Goal: Use online tool/utility

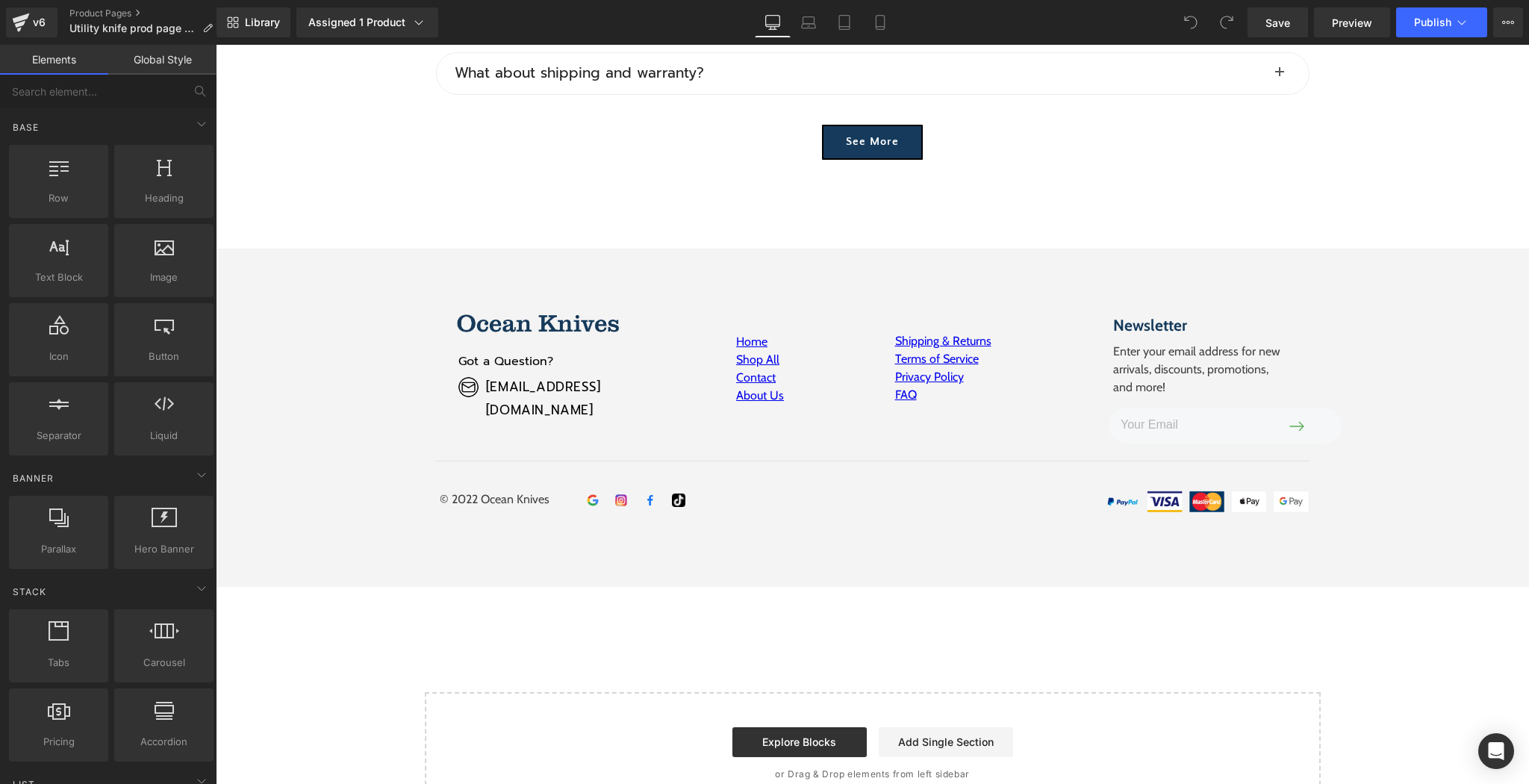
scroll to position [7357, 0]
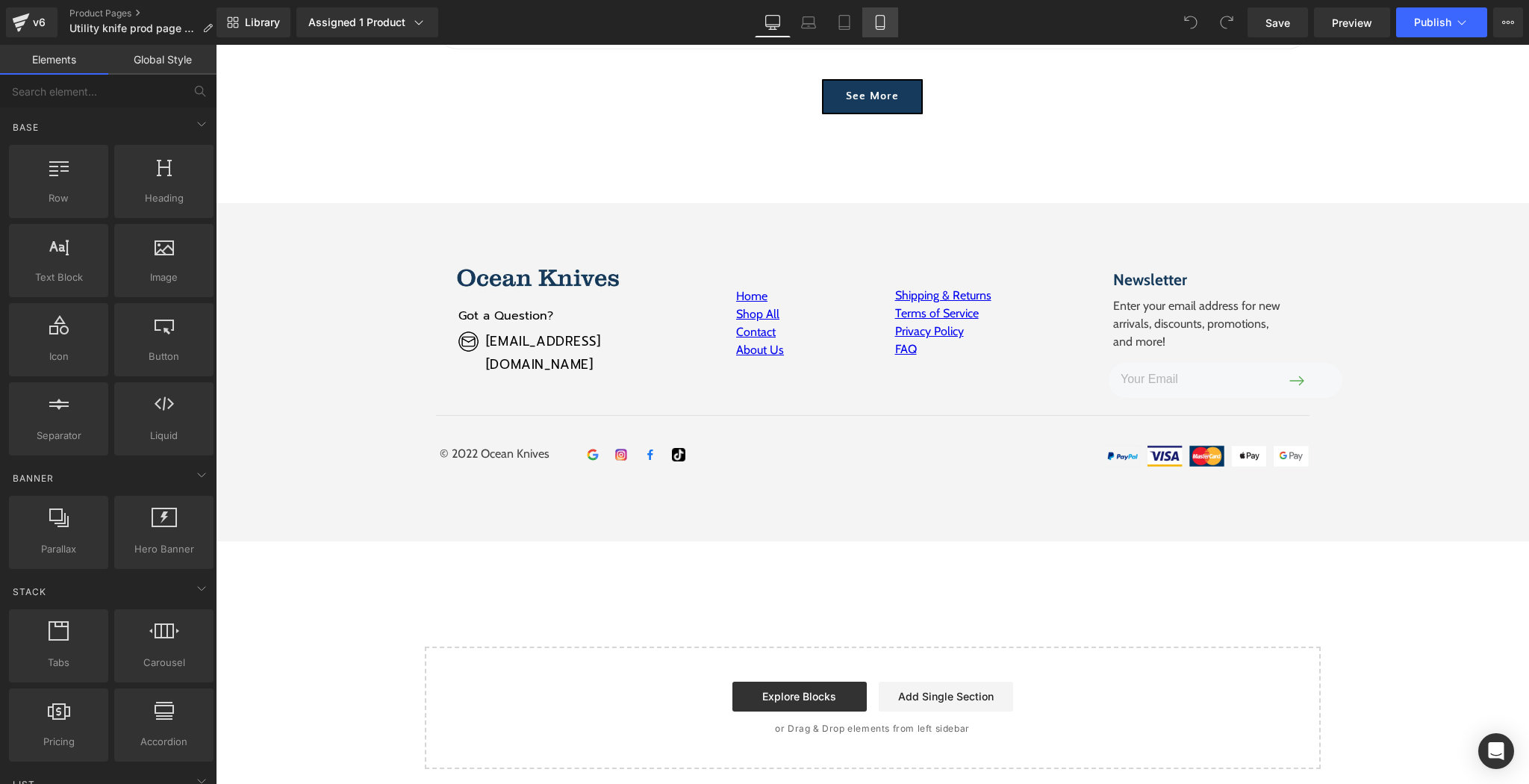
click at [881, 28] on icon at bounding box center [880, 22] width 15 height 15
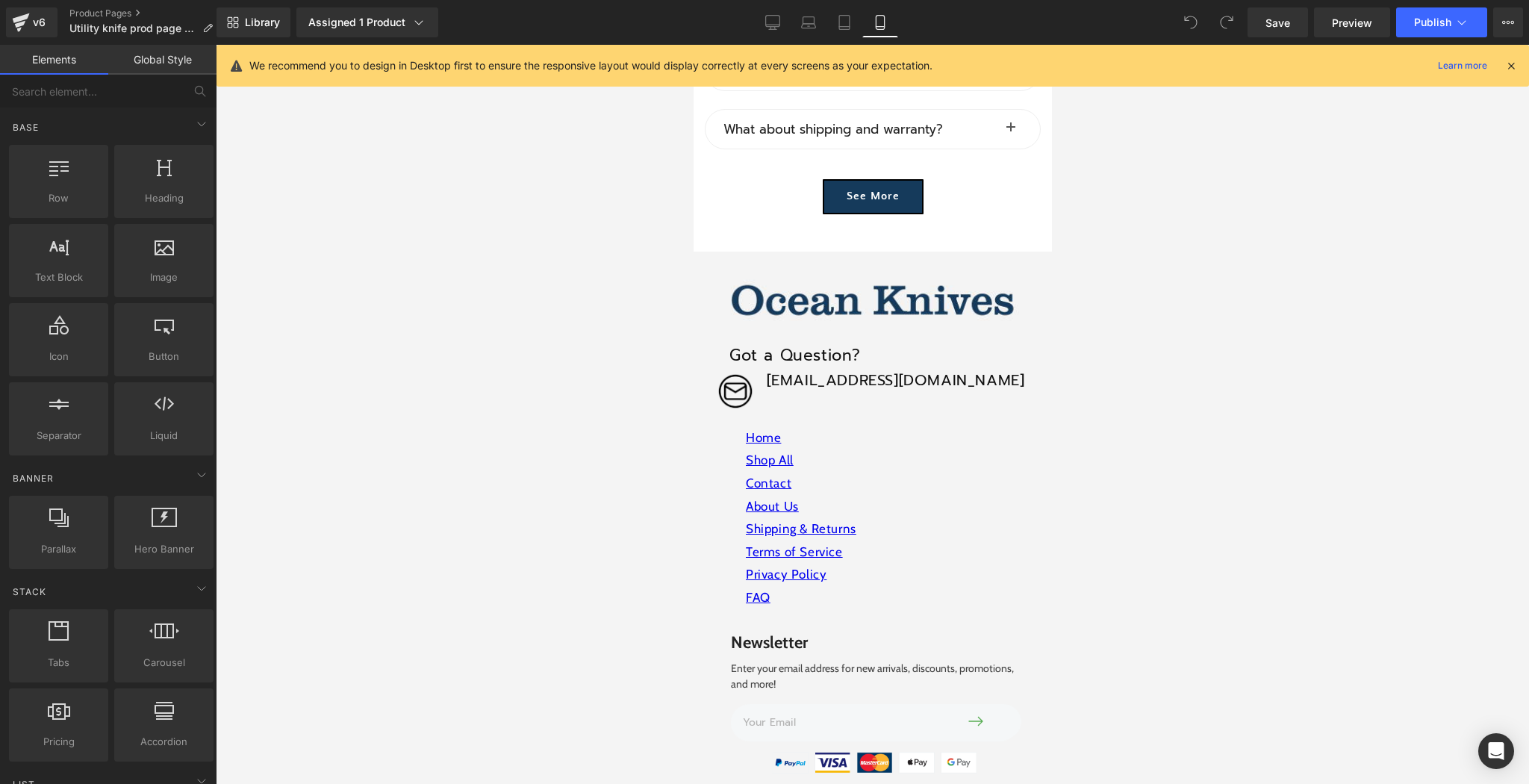
scroll to position [10706, 0]
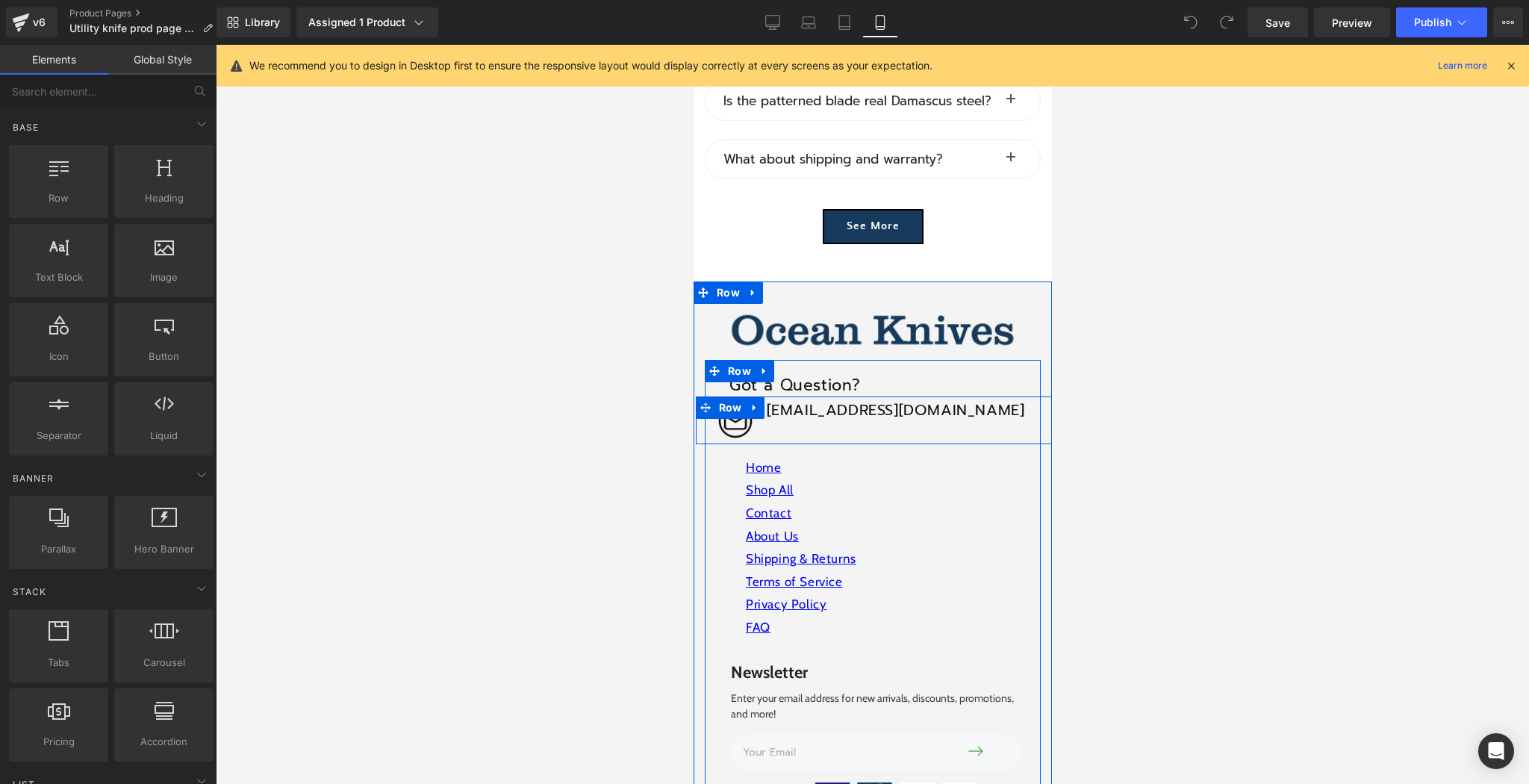
click at [819, 416] on div "Image" at bounding box center [784, 430] width 179 height 28
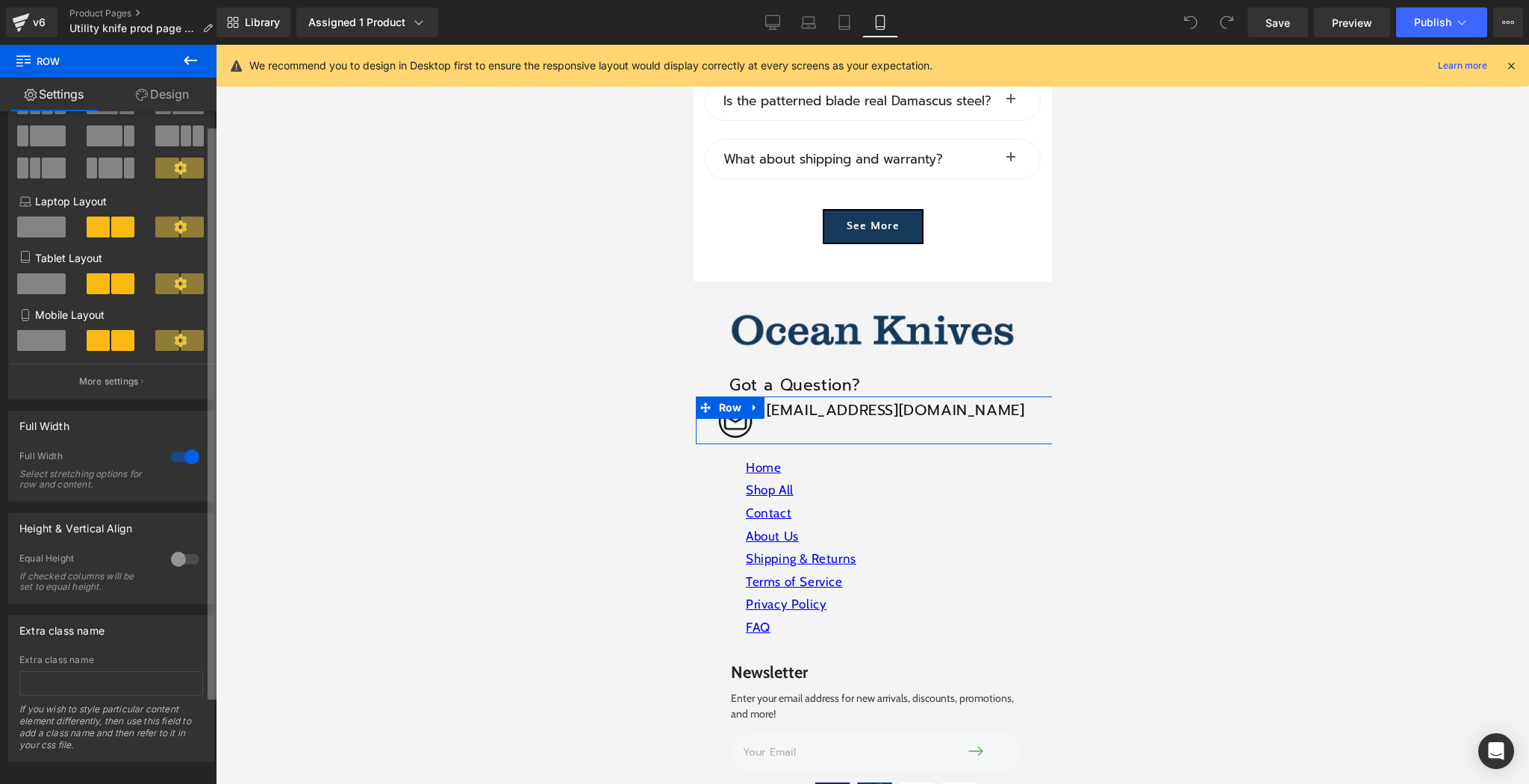
scroll to position [119, 0]
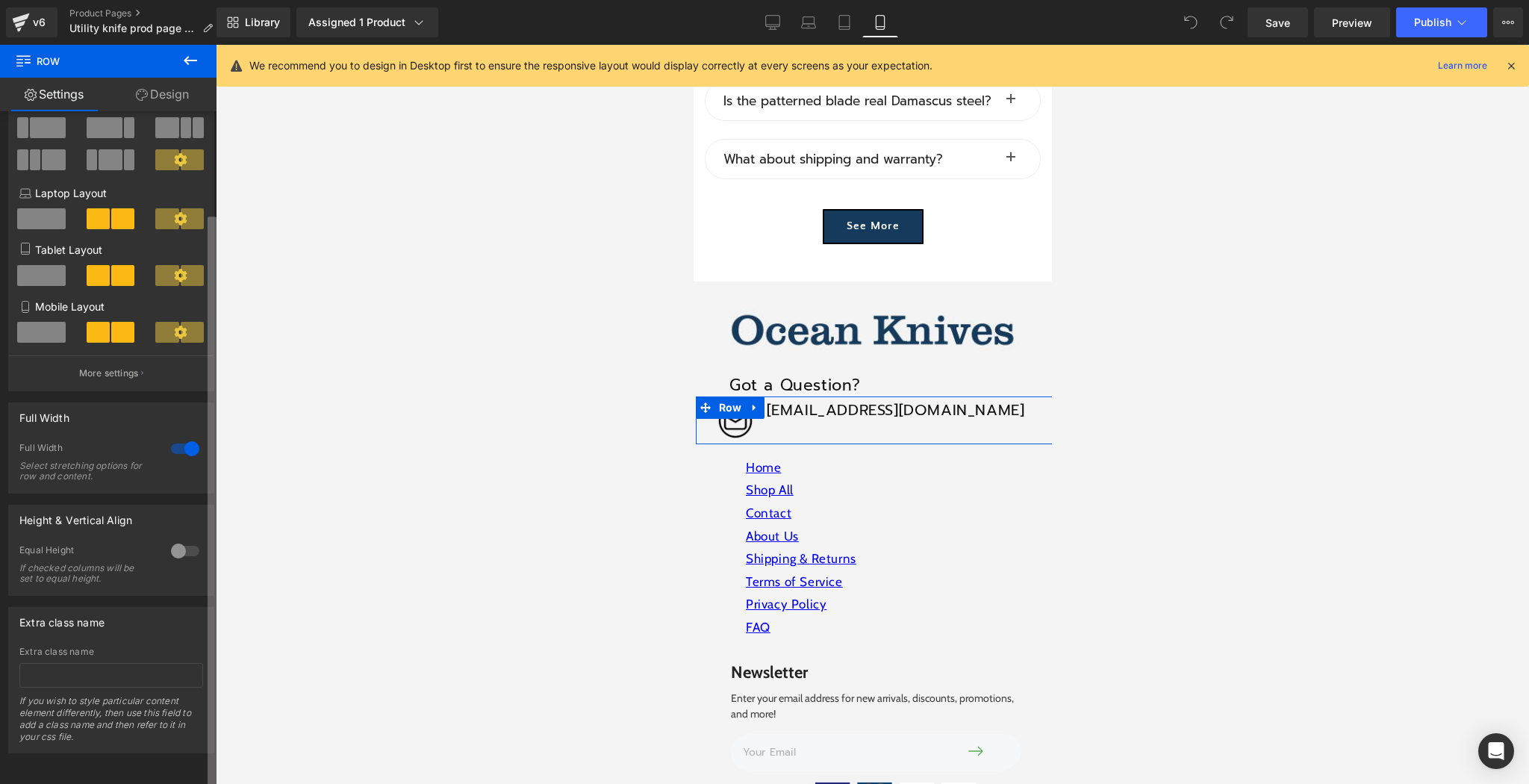
click at [215, 518] on b at bounding box center [212, 502] width 9 height 571
click at [185, 544] on div at bounding box center [185, 551] width 36 height 24
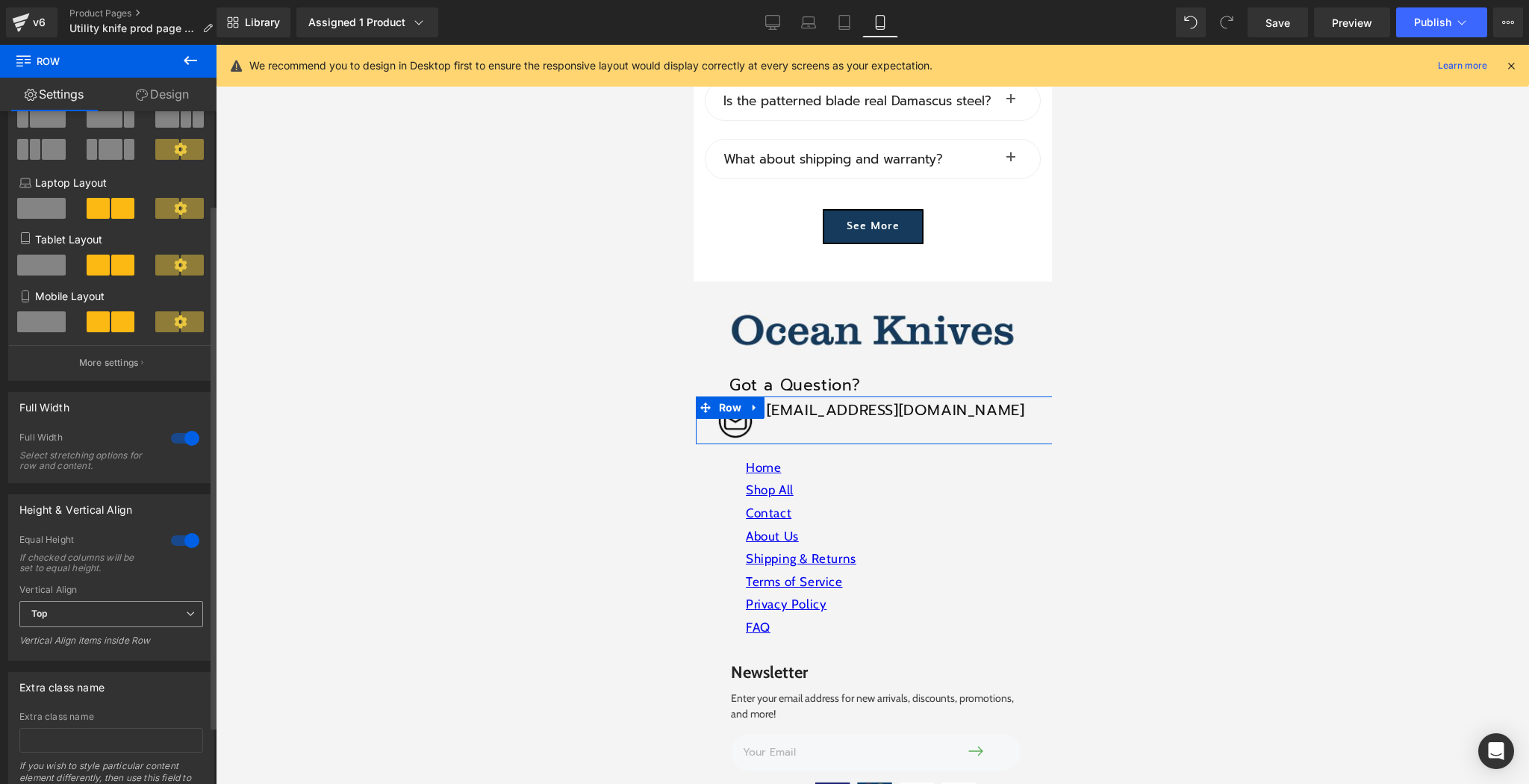
click at [150, 614] on span "Top" at bounding box center [111, 614] width 184 height 26
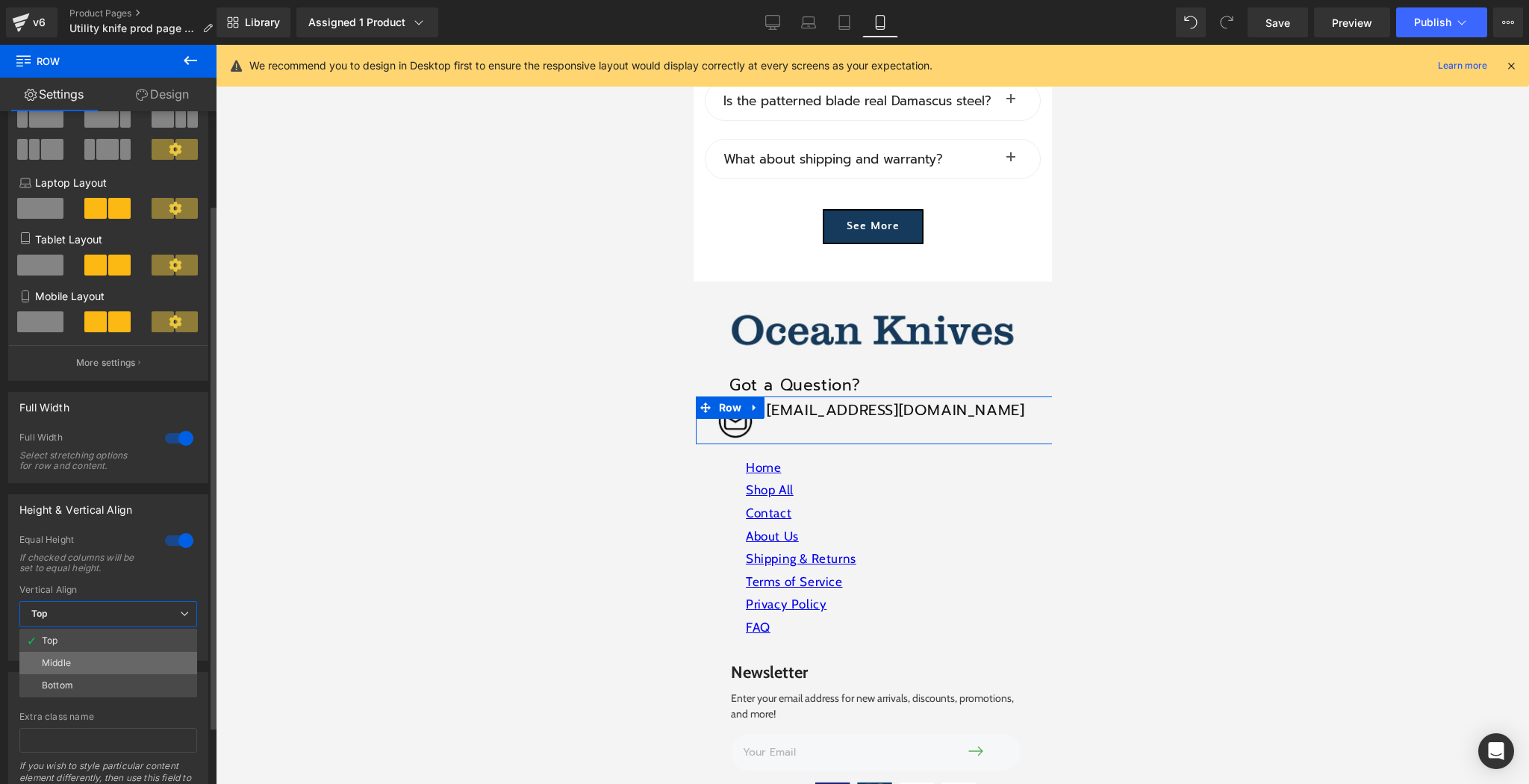
click at [113, 661] on li "Middle" at bounding box center [108, 663] width 177 height 22
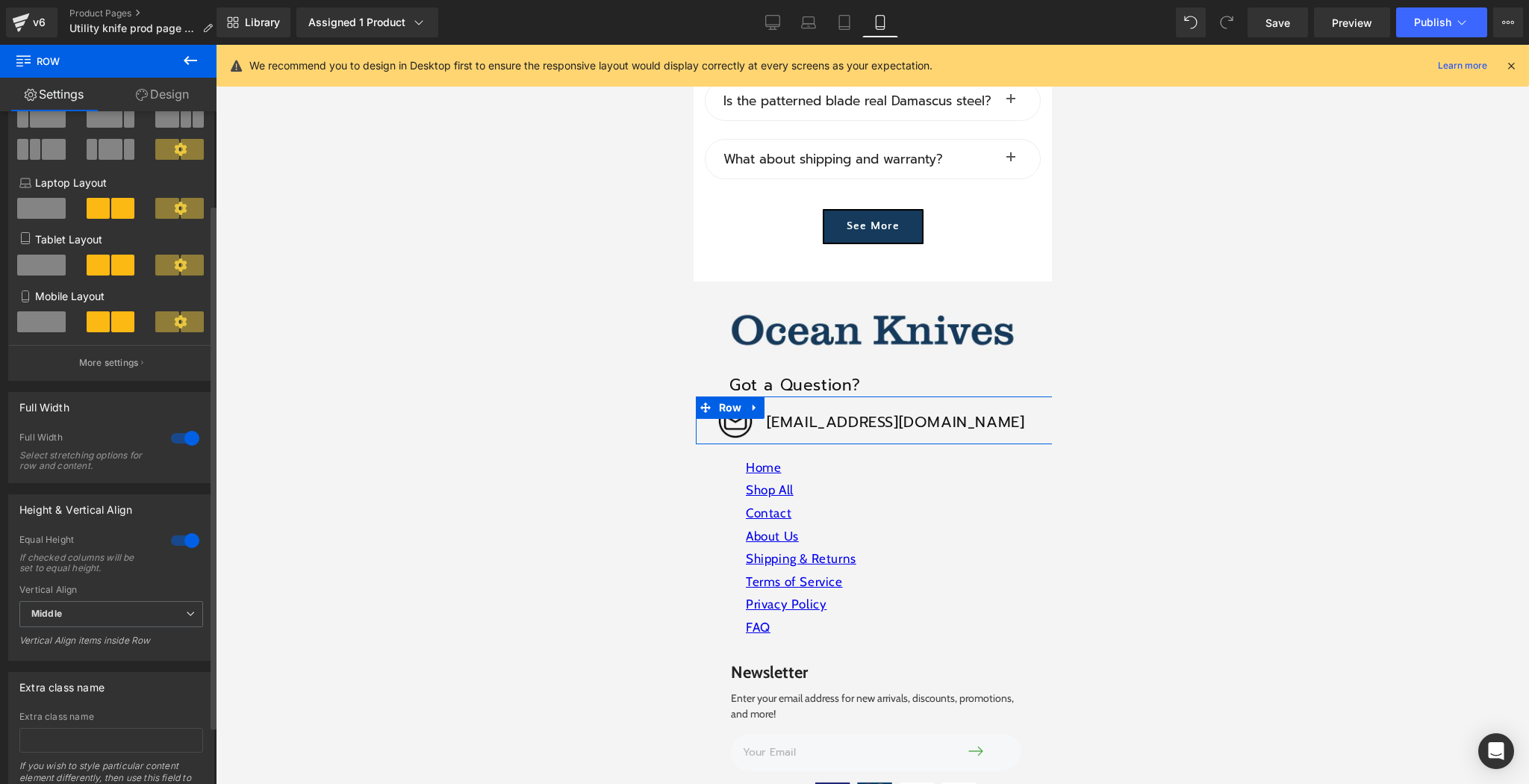
click at [185, 437] on div at bounding box center [185, 438] width 36 height 24
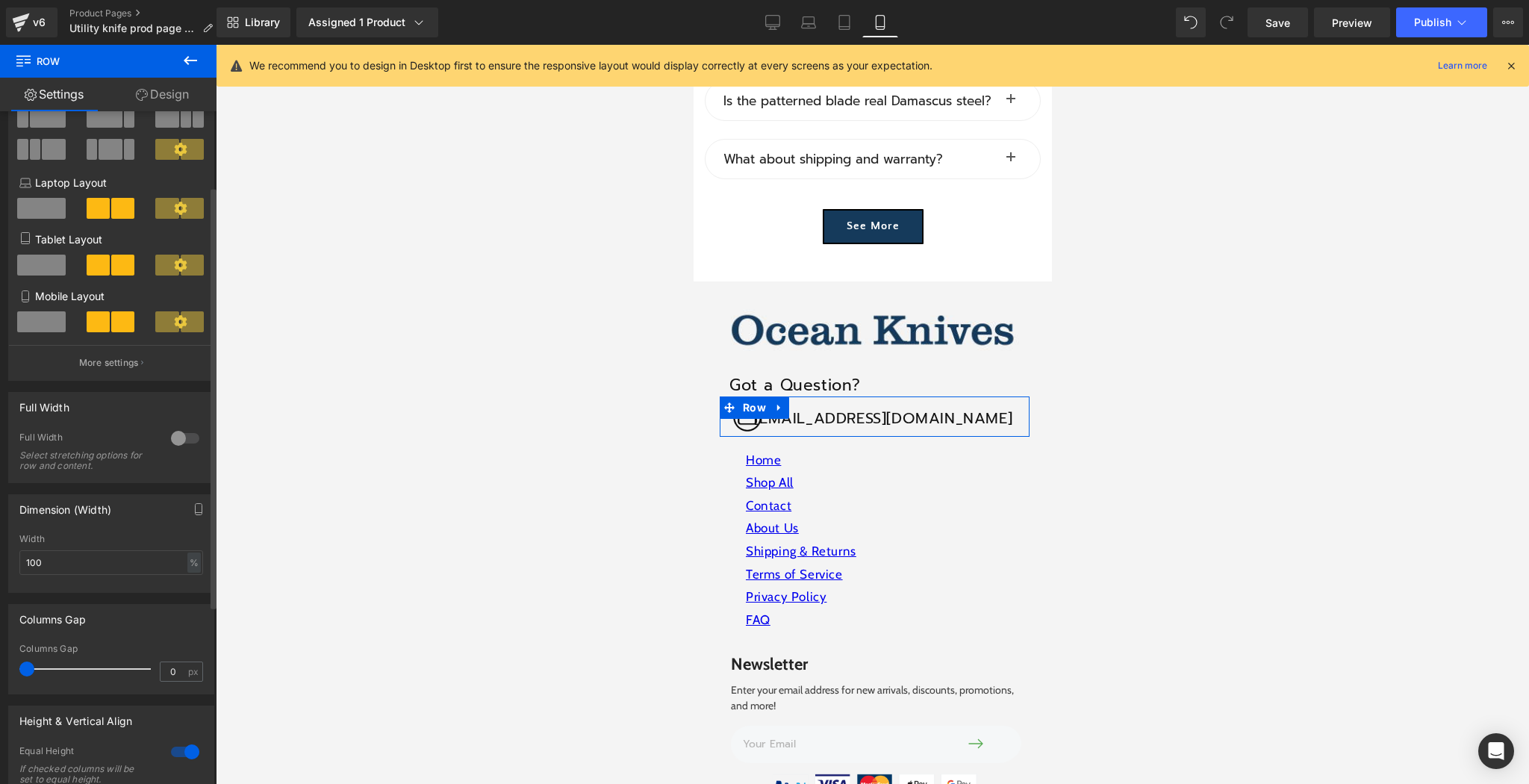
drag, startPoint x: 29, startPoint y: 673, endPoint x: 21, endPoint y: 674, distance: 8.1
click at [21, 674] on span at bounding box center [27, 669] width 15 height 15
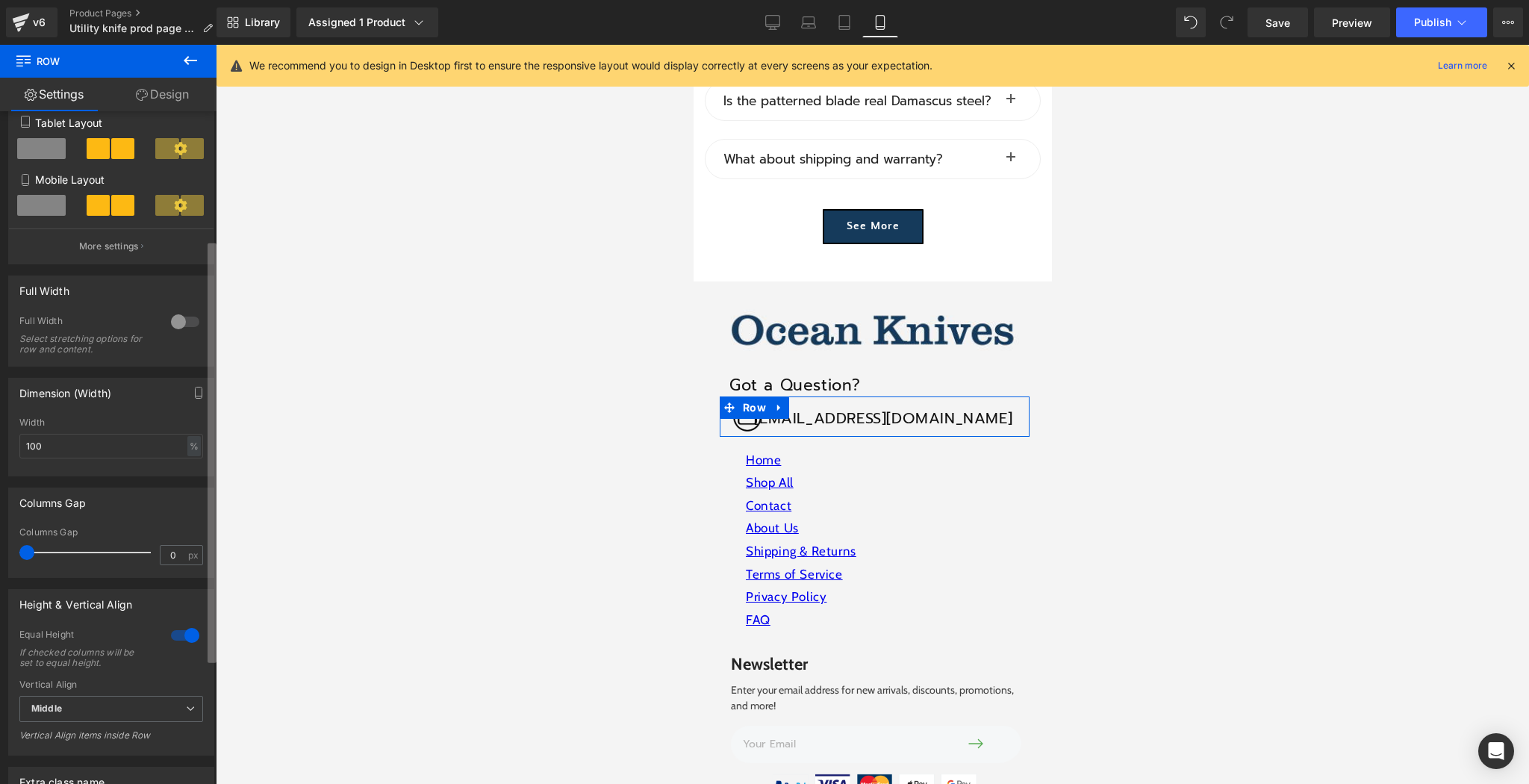
scroll to position [254, 0]
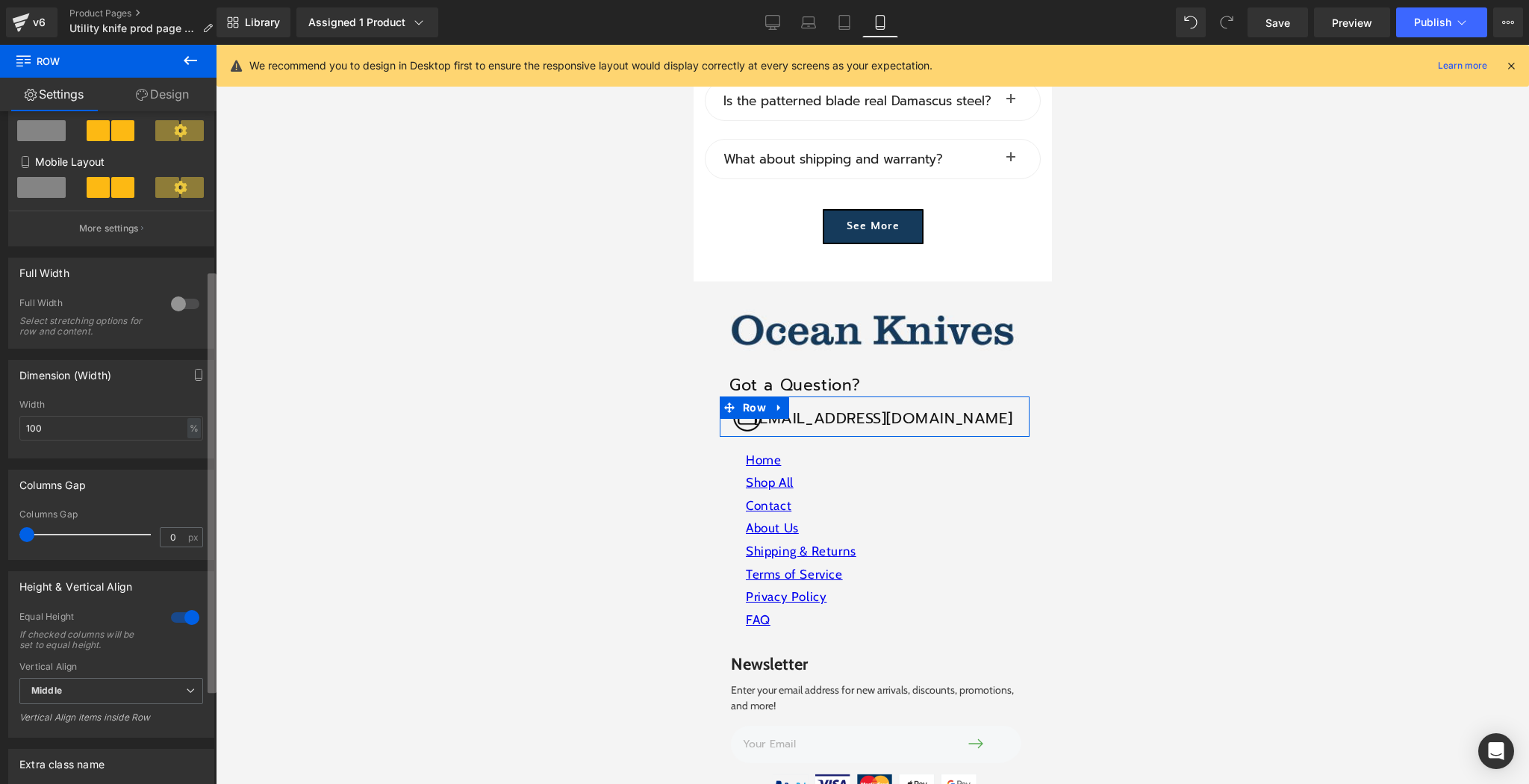
click at [214, 646] on b at bounding box center [212, 483] width 9 height 419
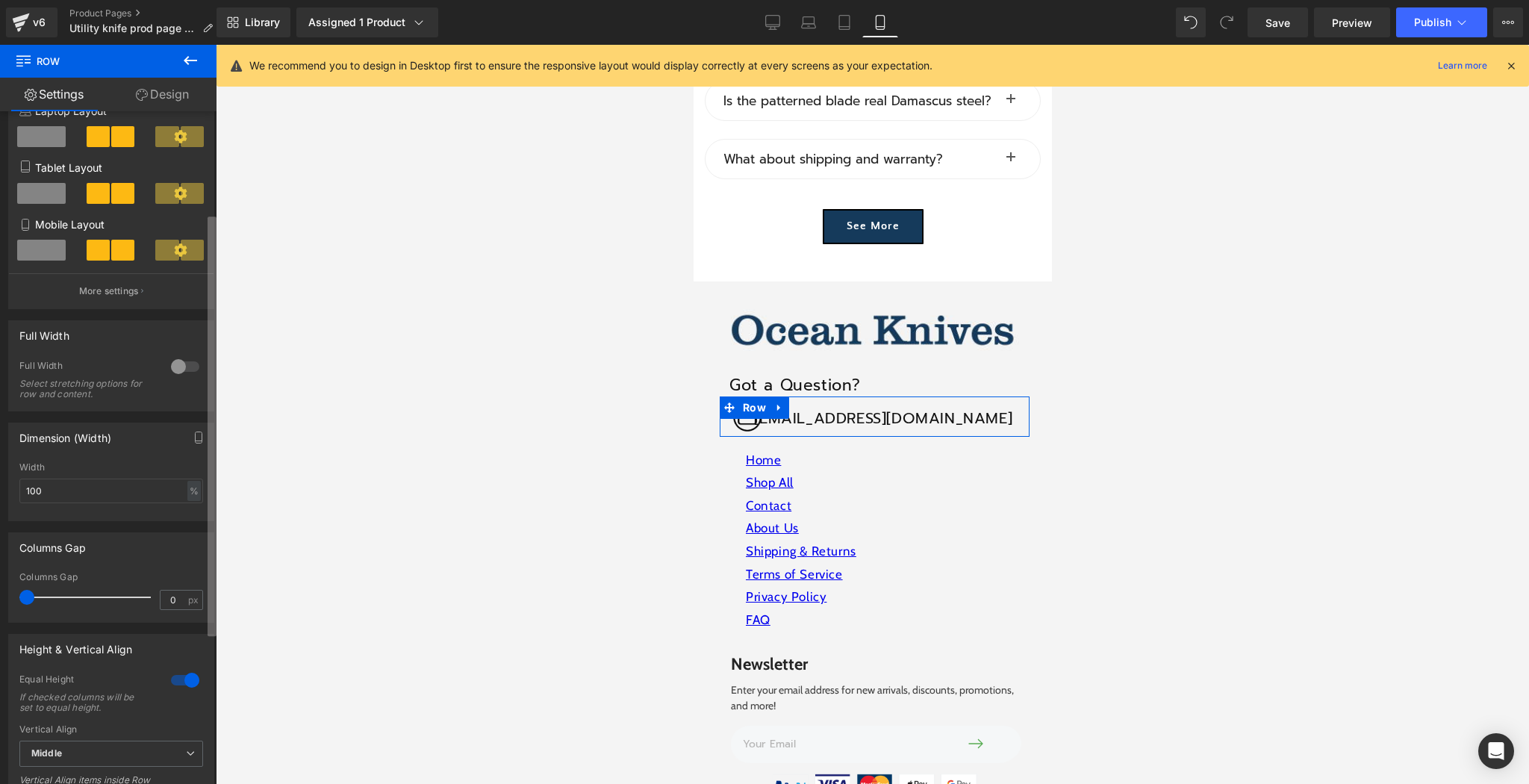
scroll to position [242, 0]
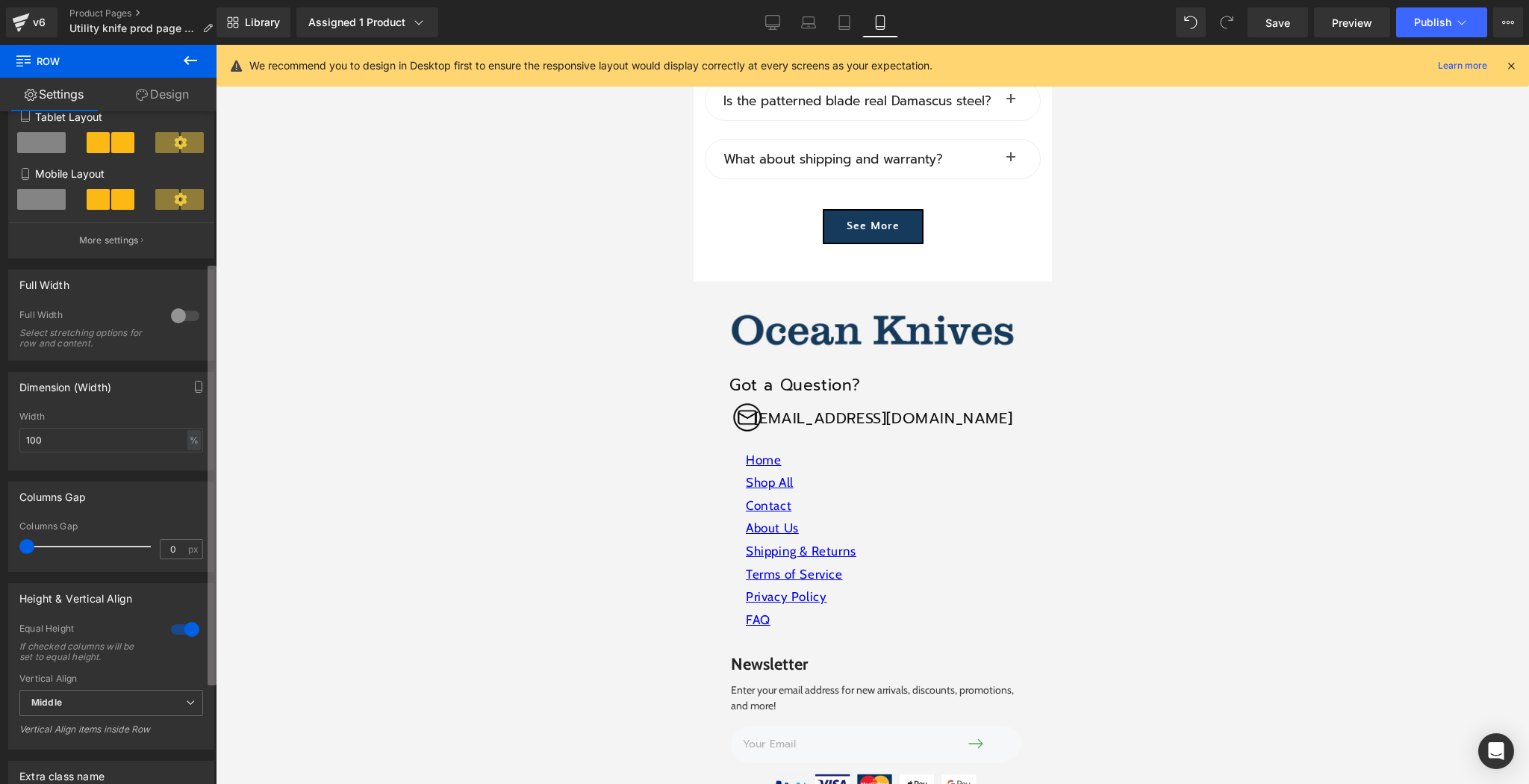
click at [217, 636] on div "You are previewing how the will restyle your page. You can not edit Elements in…" at bounding box center [764, 404] width 1529 height 809
click at [1512, 62] on icon at bounding box center [1511, 65] width 14 height 14
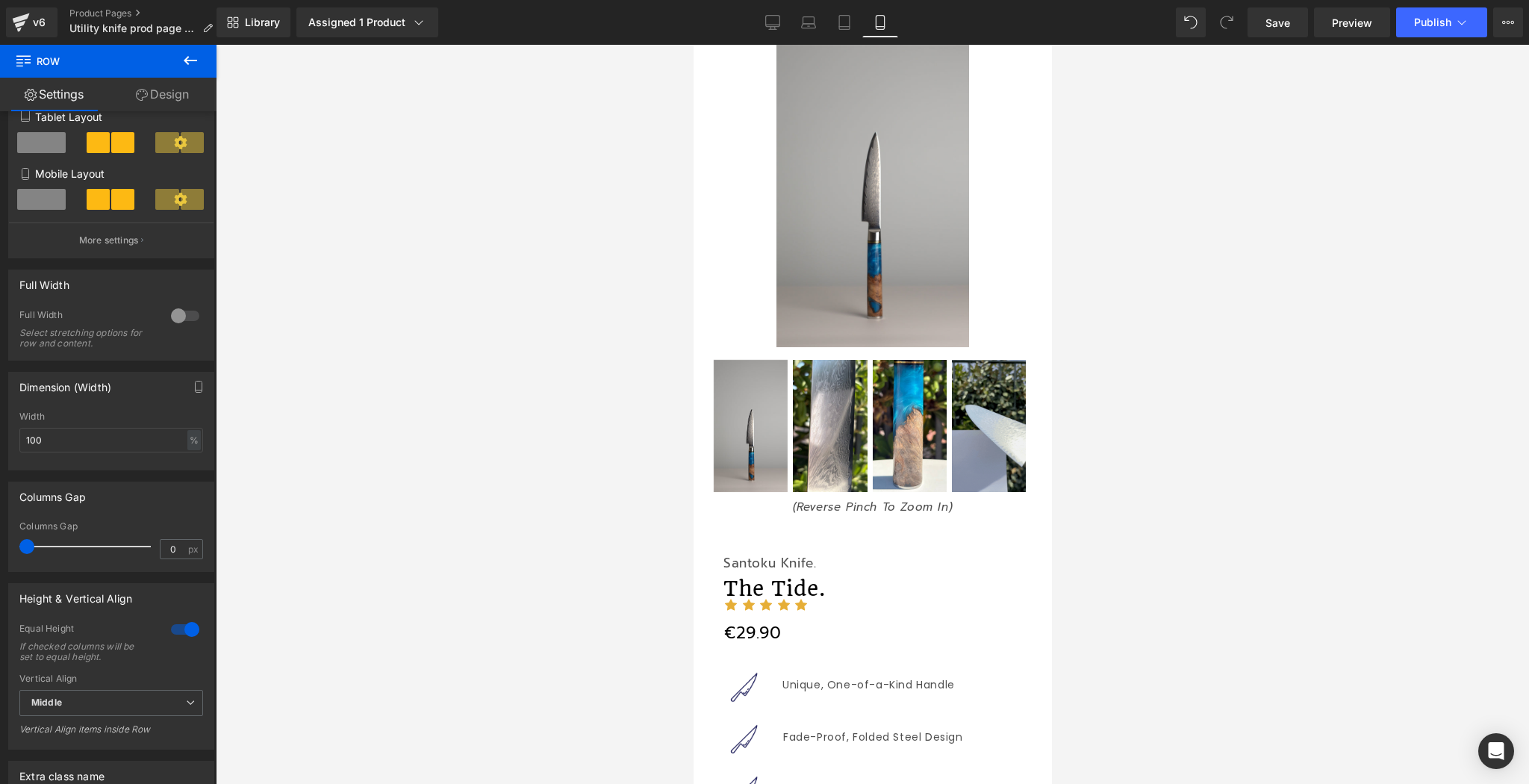
scroll to position [0, 0]
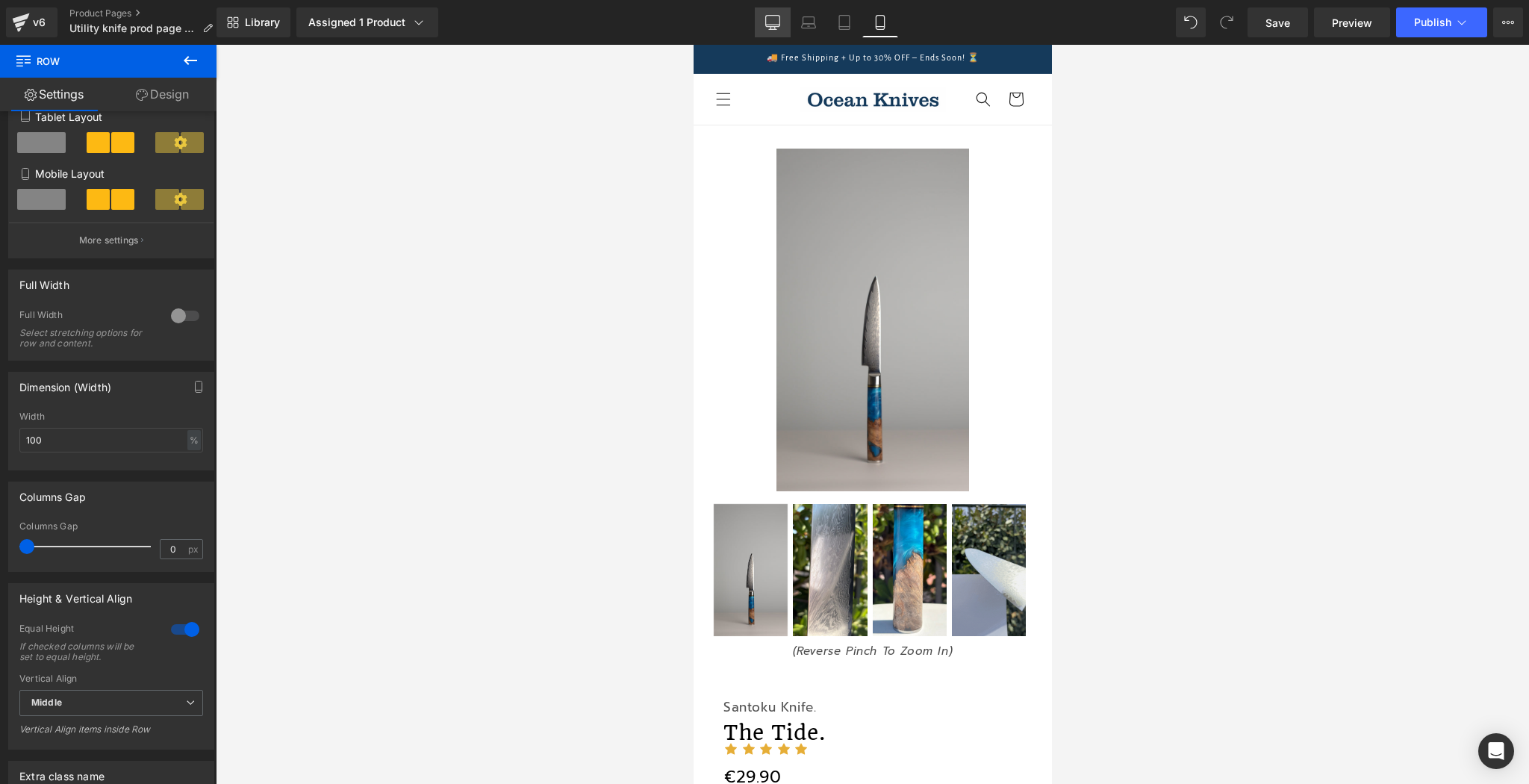
drag, startPoint x: 765, startPoint y: 33, endPoint x: 622, endPoint y: 30, distance: 143.0
click at [765, 33] on link "Desktop" at bounding box center [772, 22] width 36 height 29
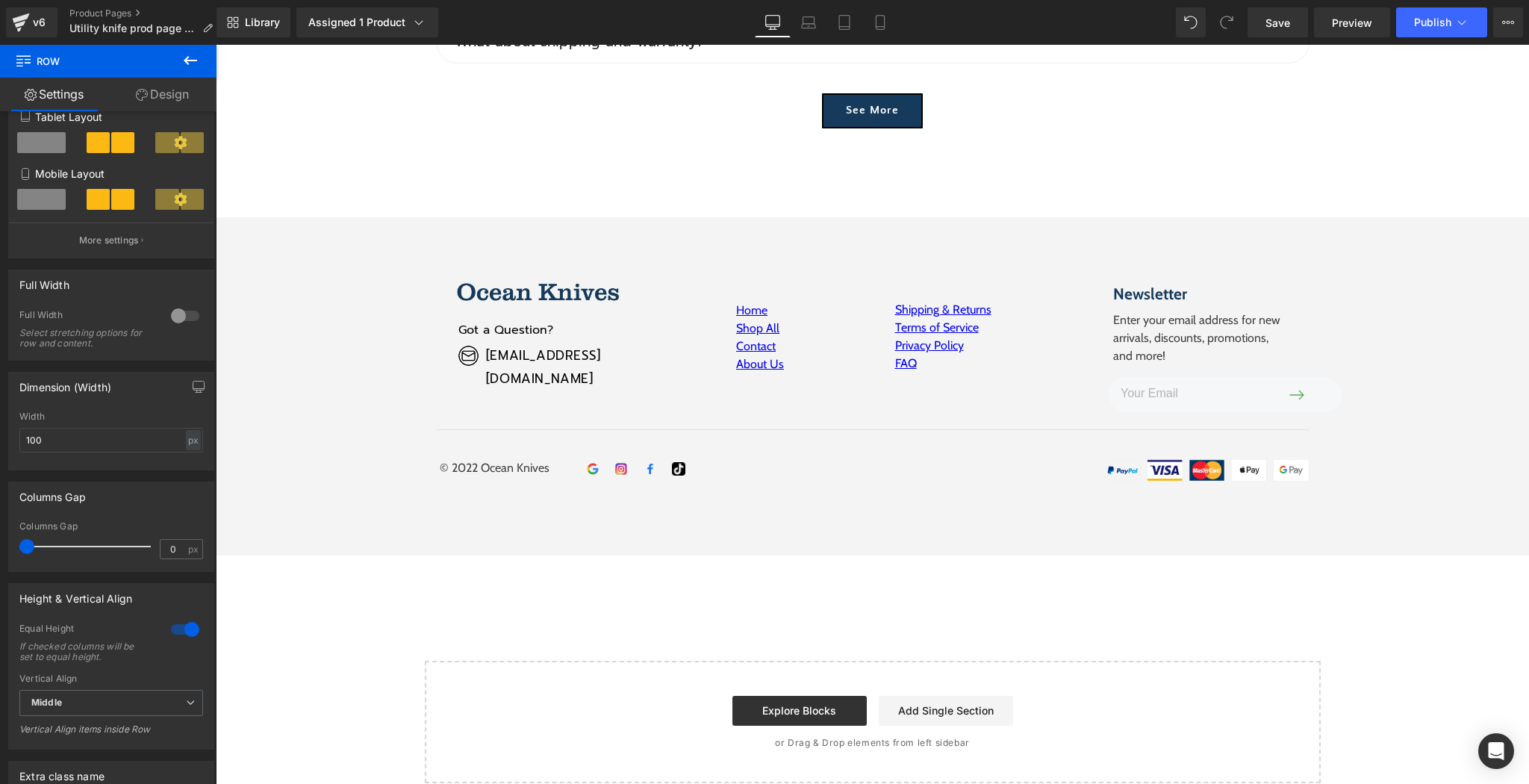
scroll to position [7357, 0]
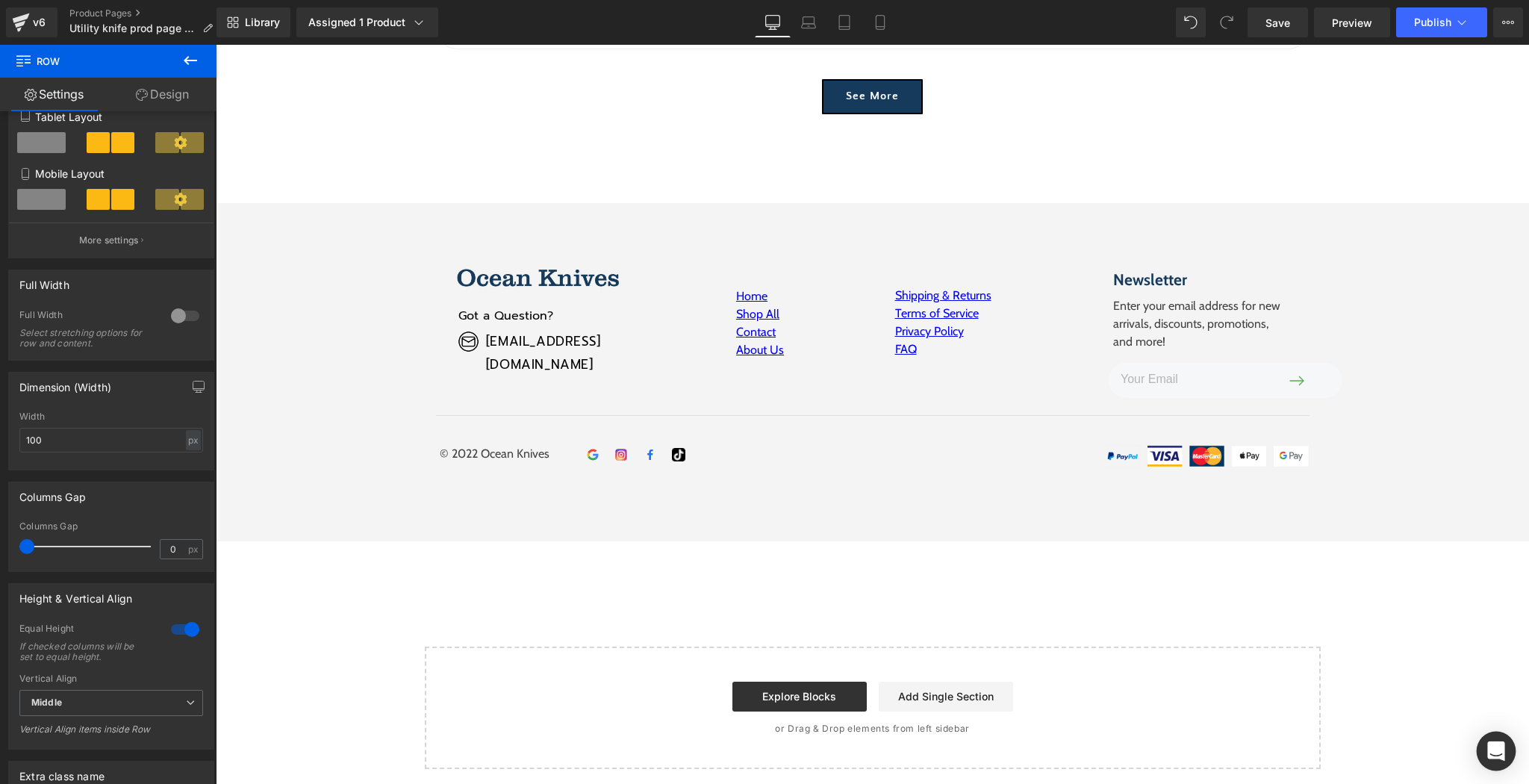
click at [1486, 755] on div "Open Intercom Messenger" at bounding box center [1496, 751] width 40 height 40
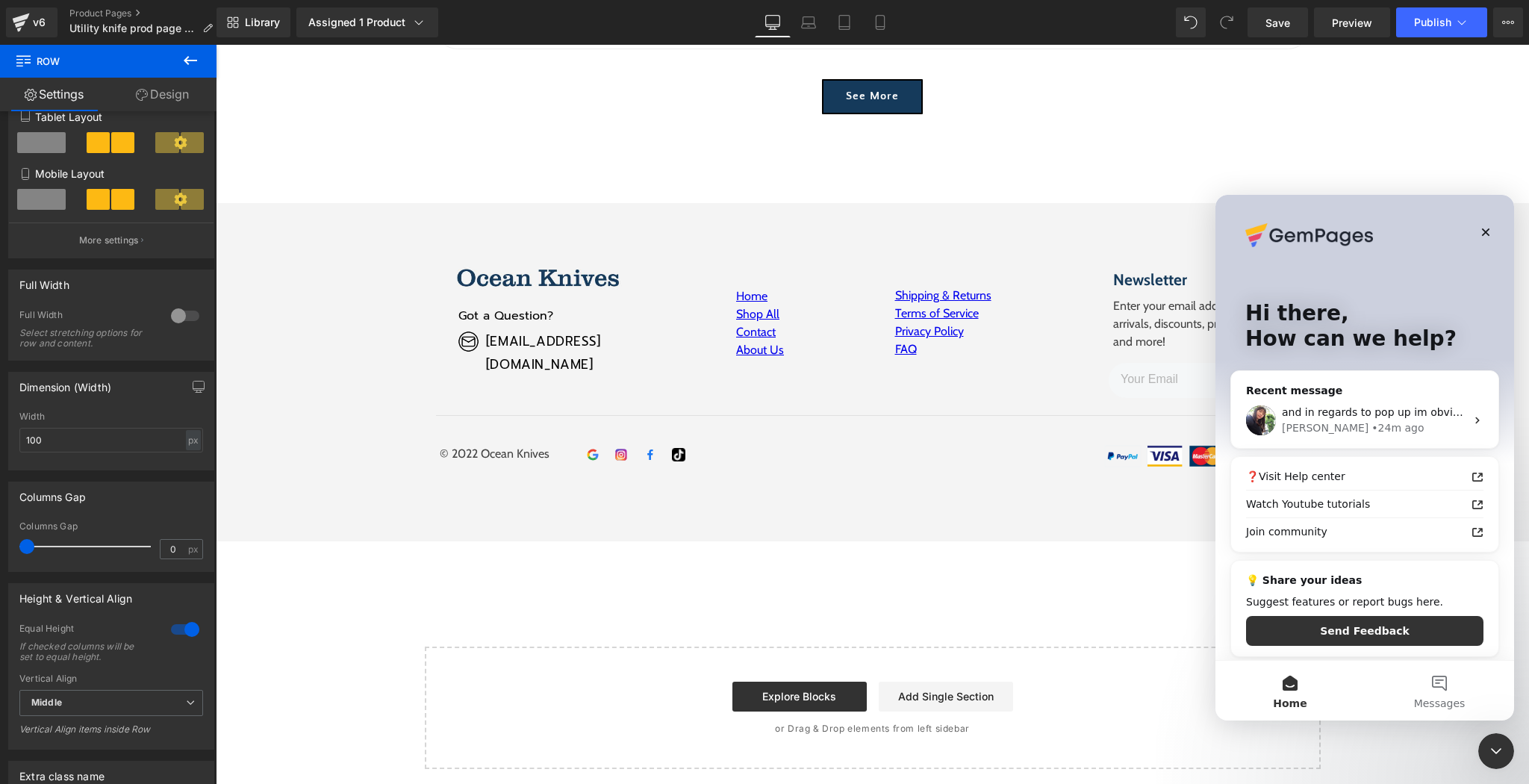
scroll to position [0, 0]
click at [1488, 226] on icon "Close" at bounding box center [1486, 232] width 12 height 12
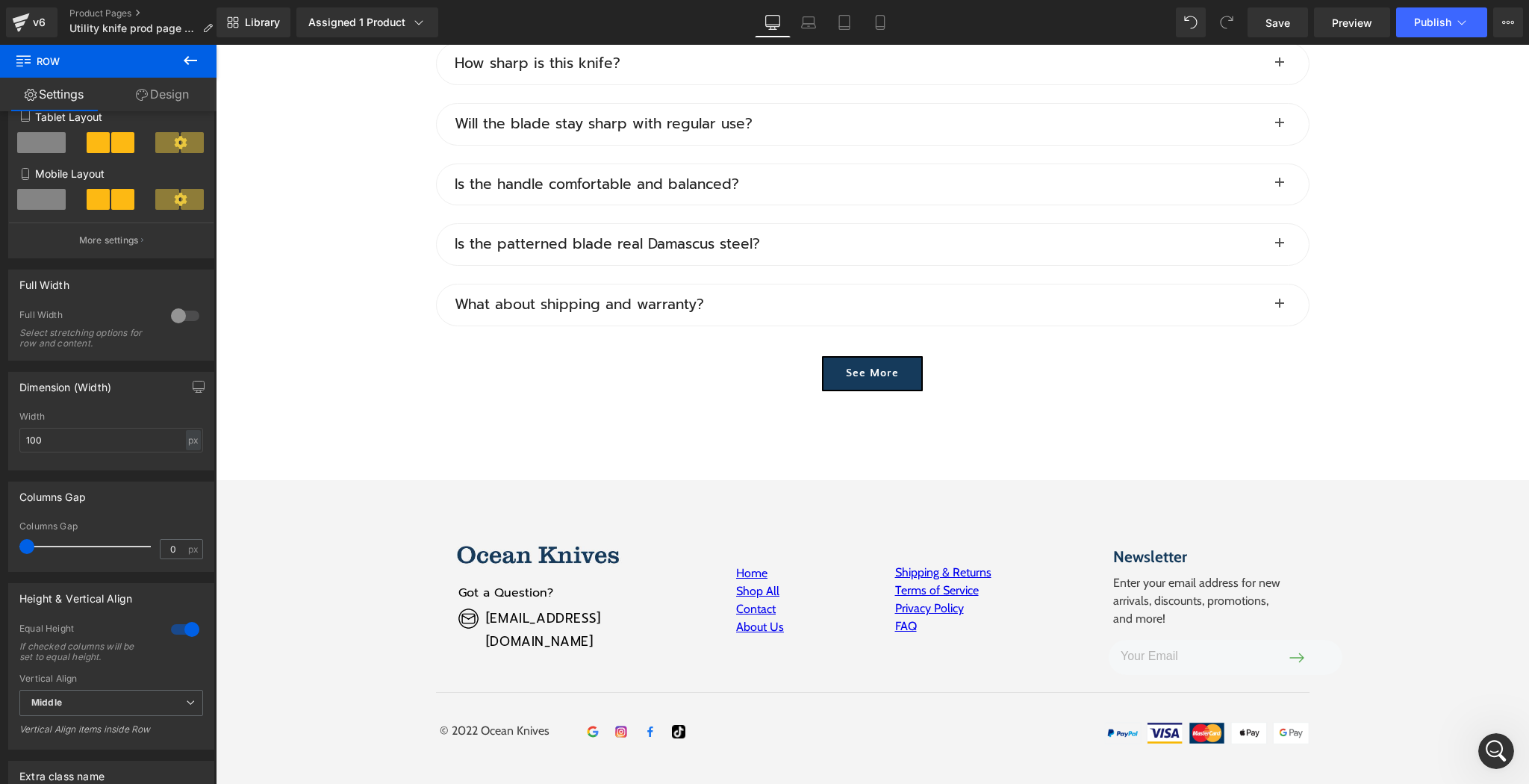
scroll to position [7053, 0]
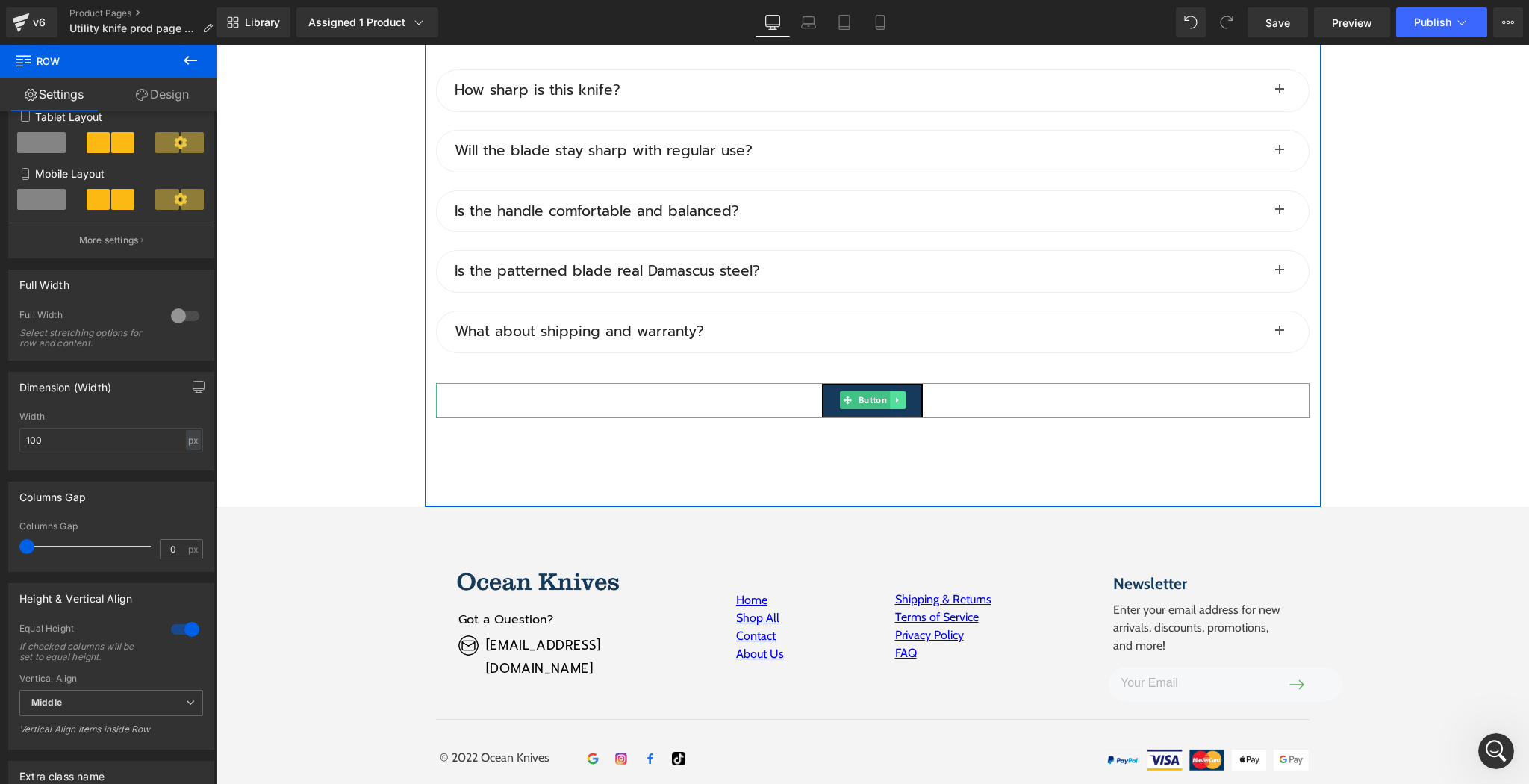
click at [893, 395] on icon at bounding box center [896, 400] width 8 height 9
click at [849, 397] on link "Button" at bounding box center [841, 400] width 50 height 17
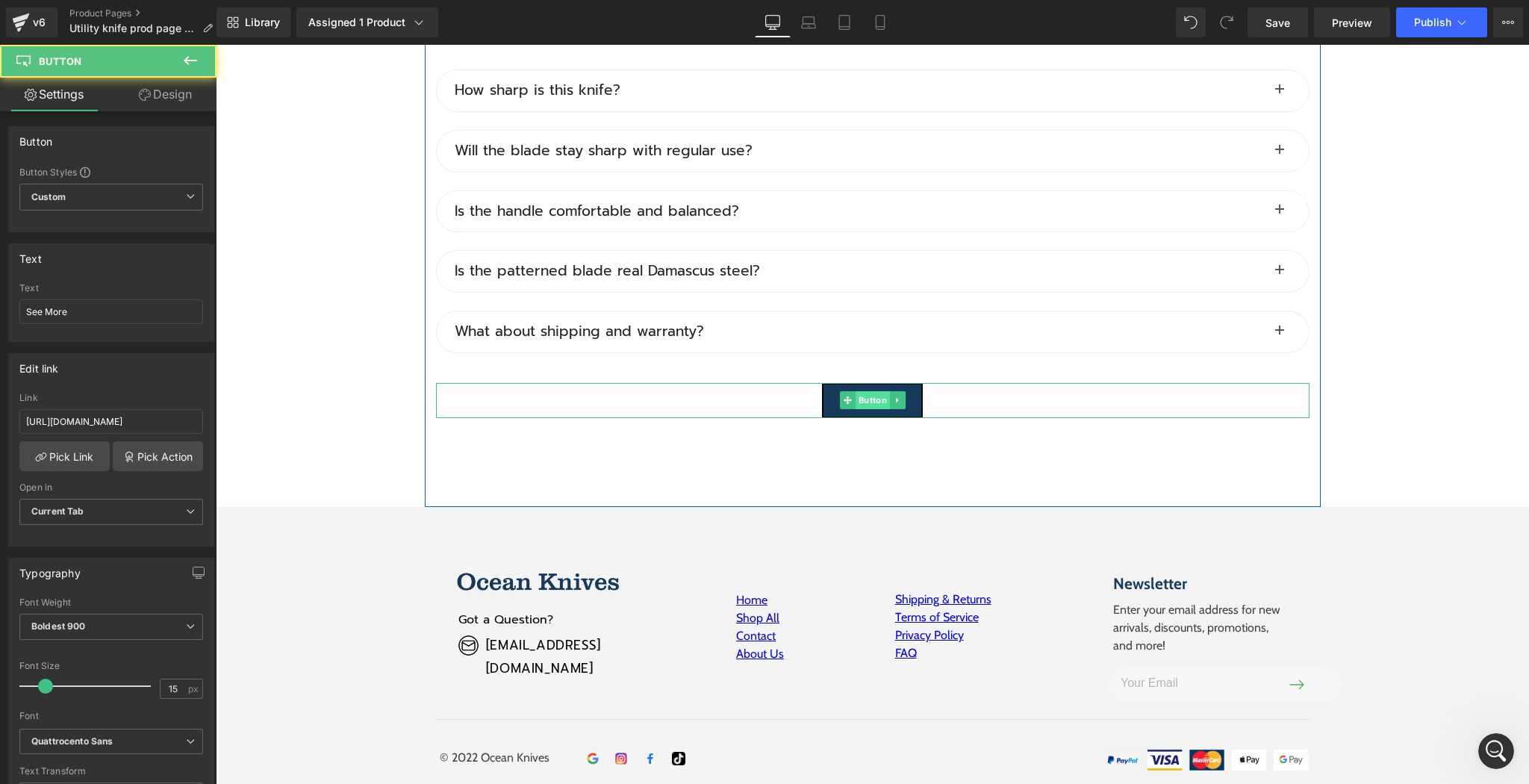
click at [873, 395] on span "Button" at bounding box center [872, 400] width 34 height 17
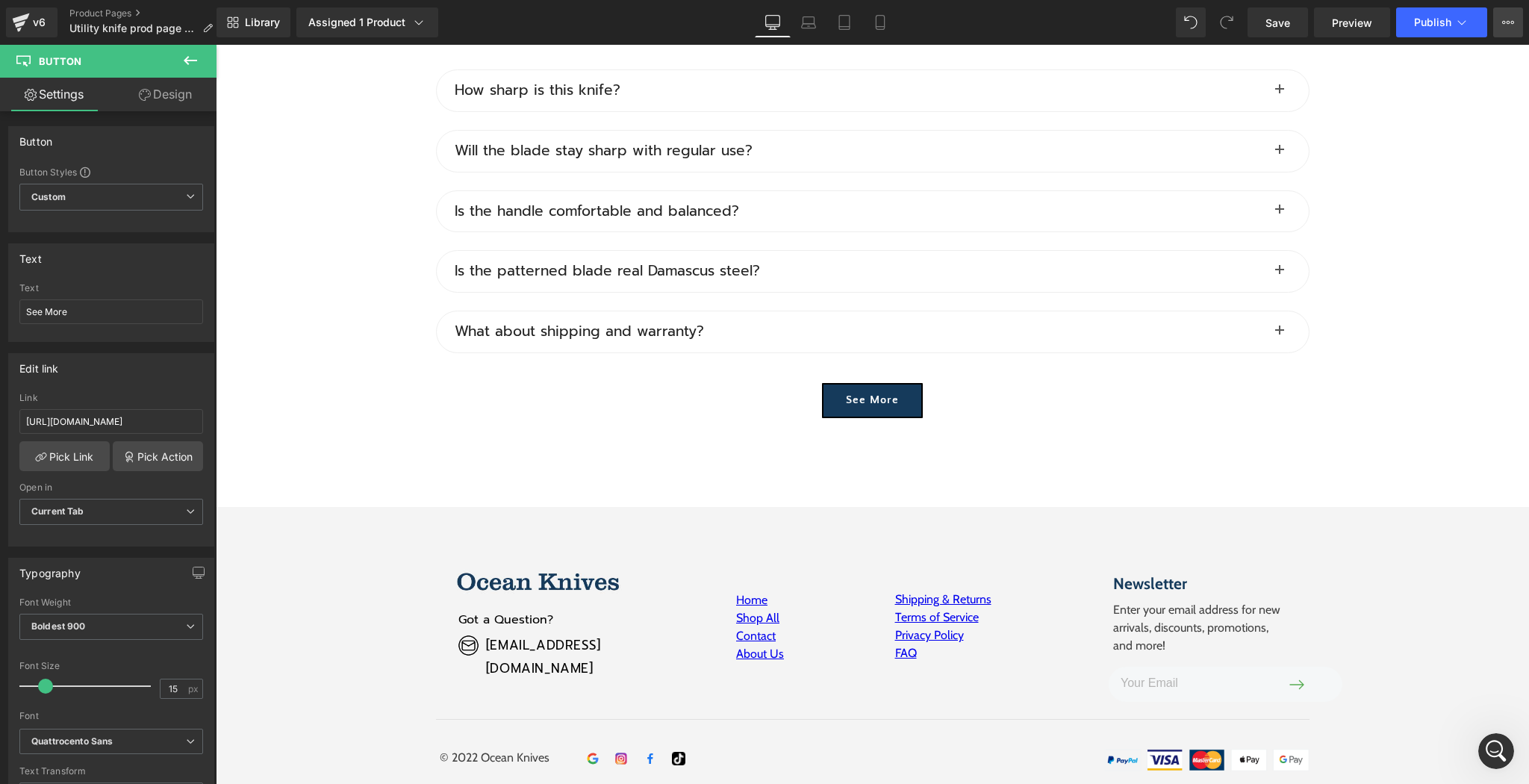
click at [1511, 13] on button "View Live Page View with current Template Save Template to Library Schedule Pub…" at bounding box center [1508, 22] width 29 height 29
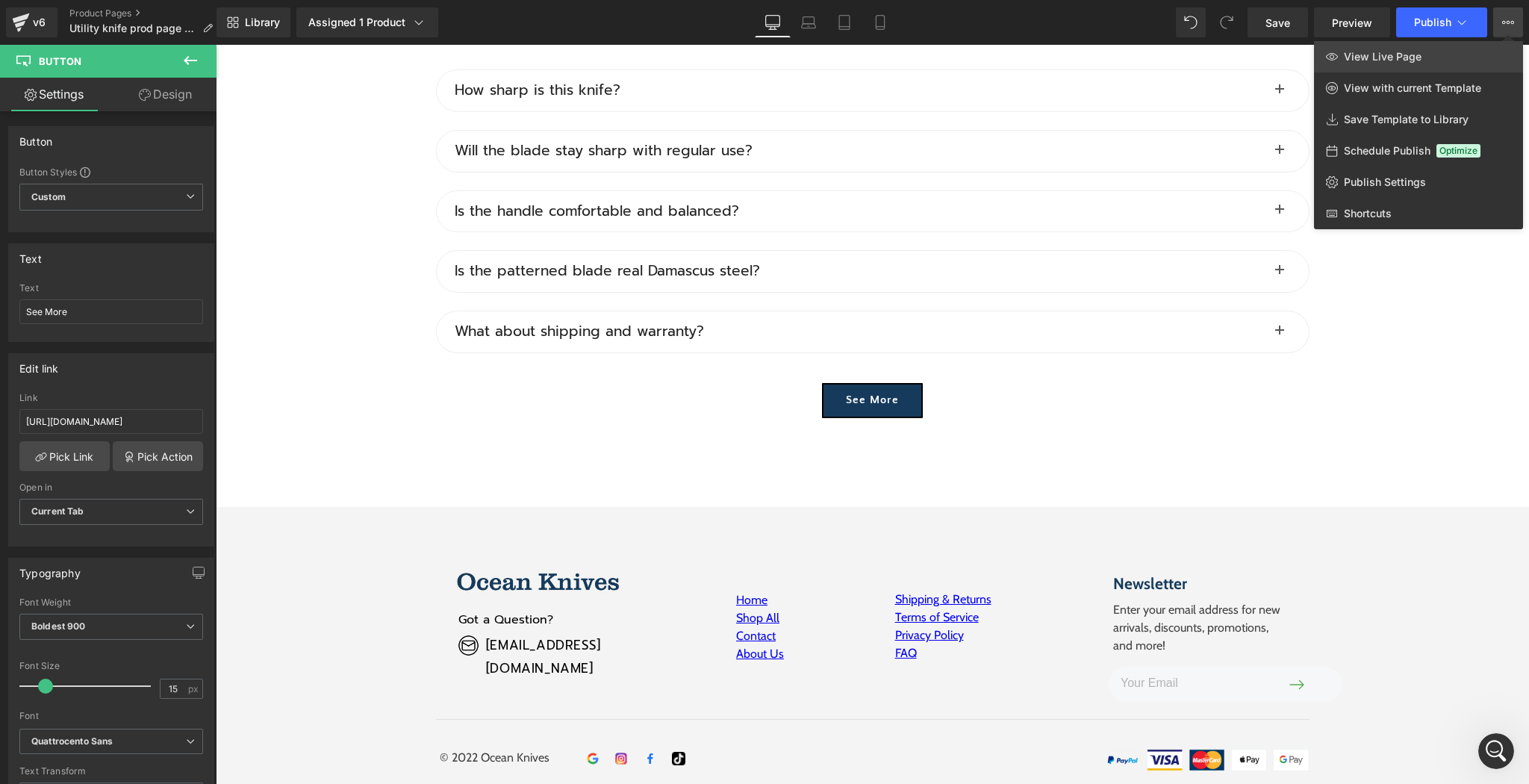
click at [1449, 69] on link "View Live Page" at bounding box center [1418, 57] width 209 height 31
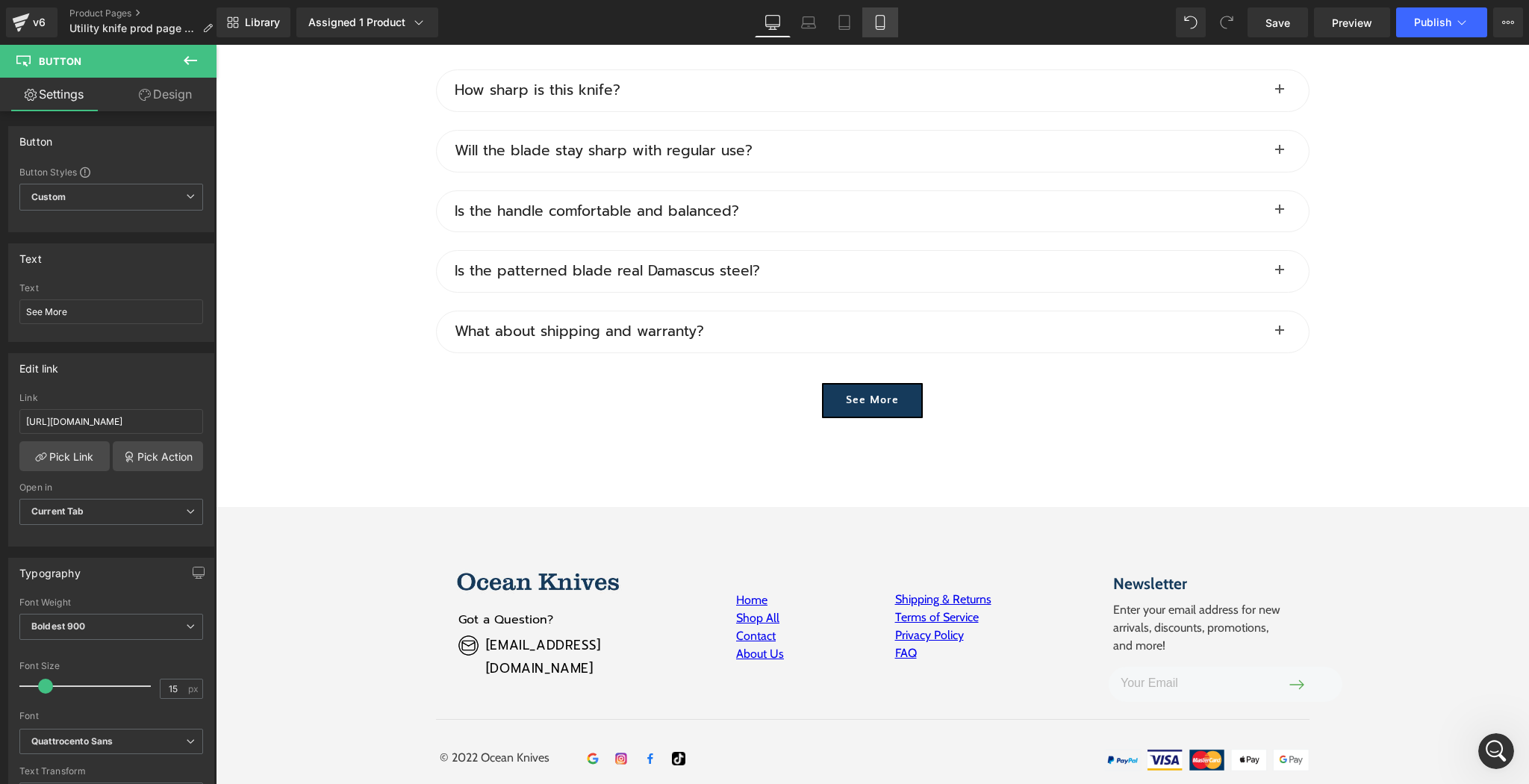
drag, startPoint x: 885, startPoint y: 24, endPoint x: 175, endPoint y: 34, distance: 710.1
click at [885, 24] on icon at bounding box center [880, 22] width 15 height 15
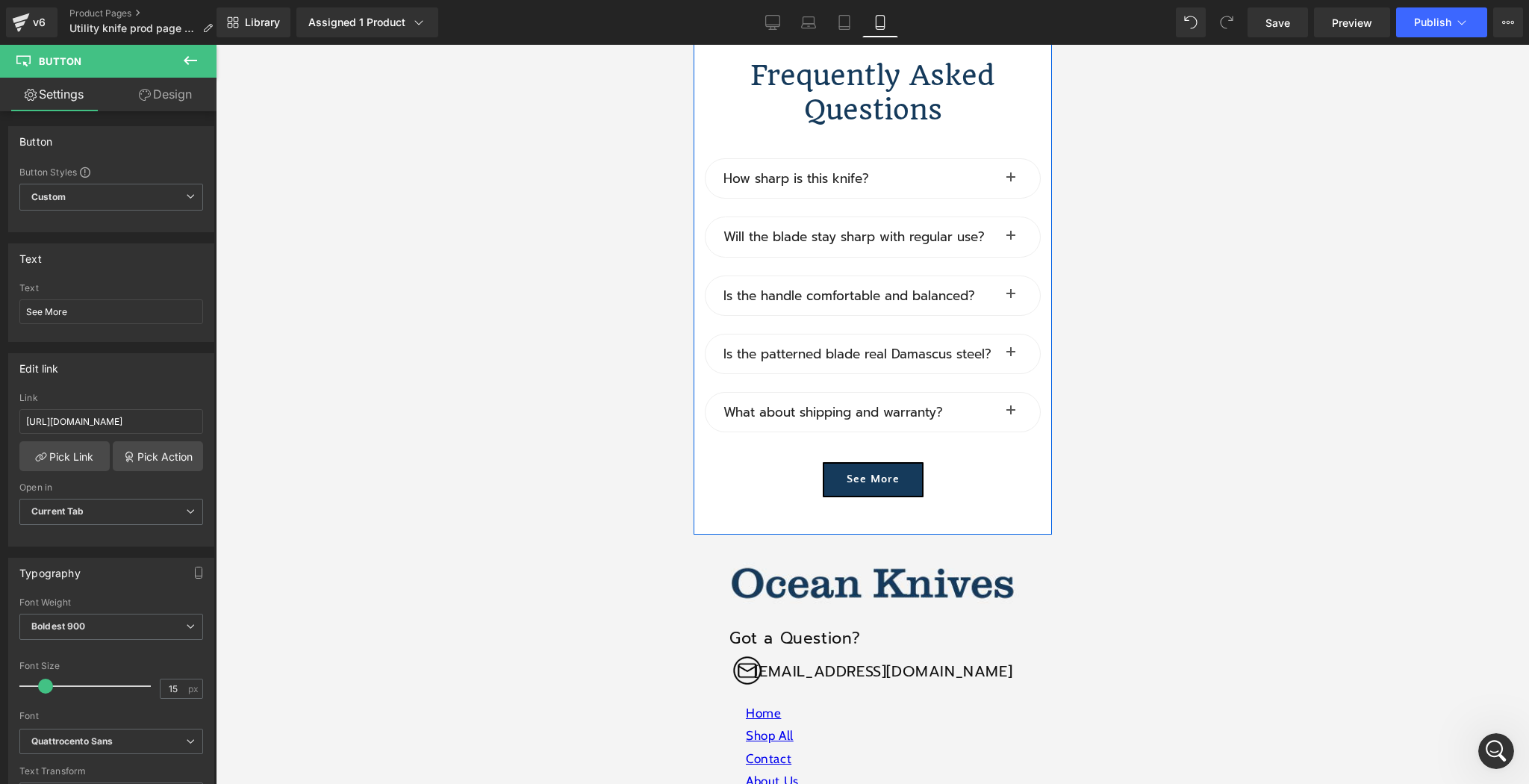
scroll to position [10477, 0]
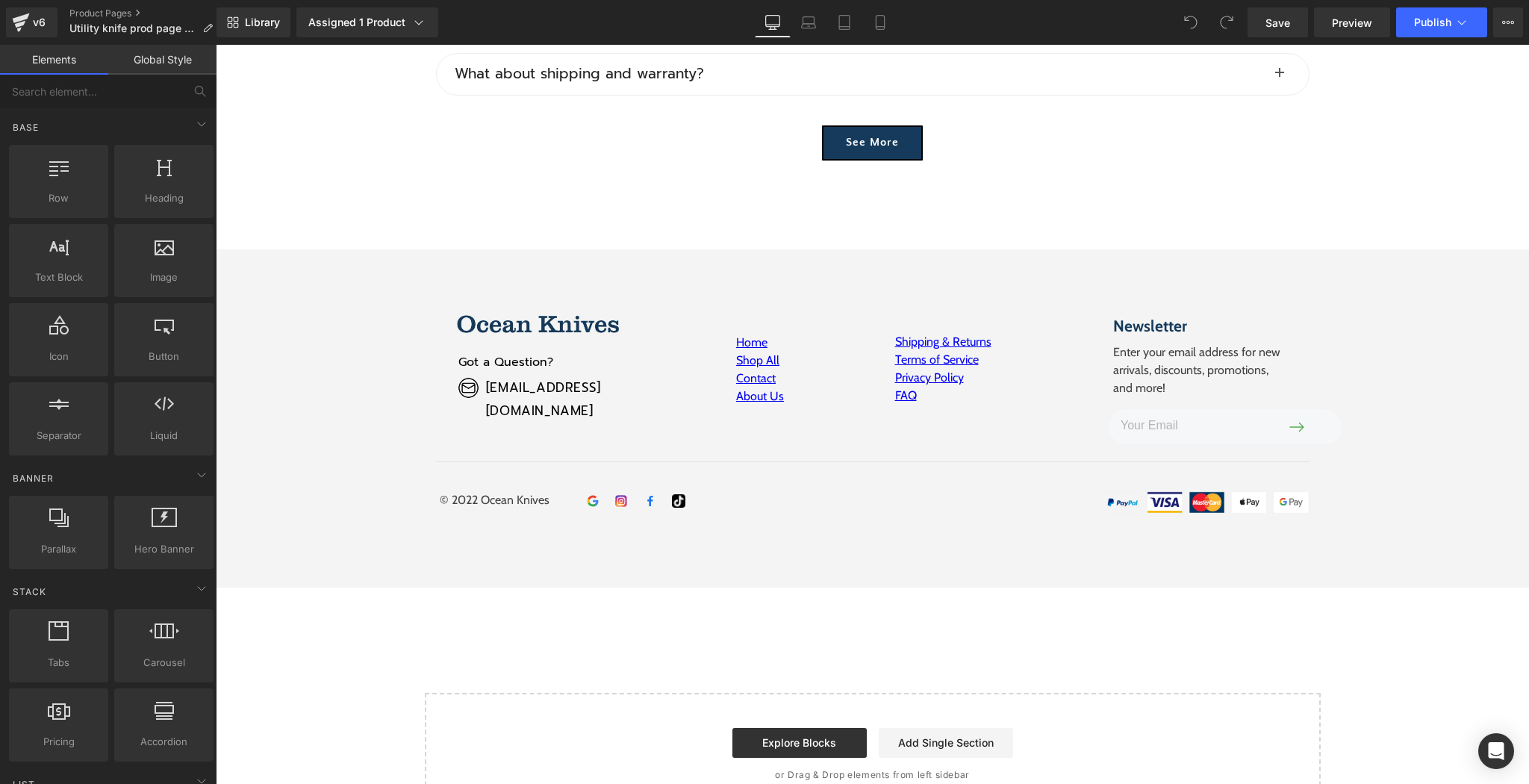
scroll to position [6927, 0]
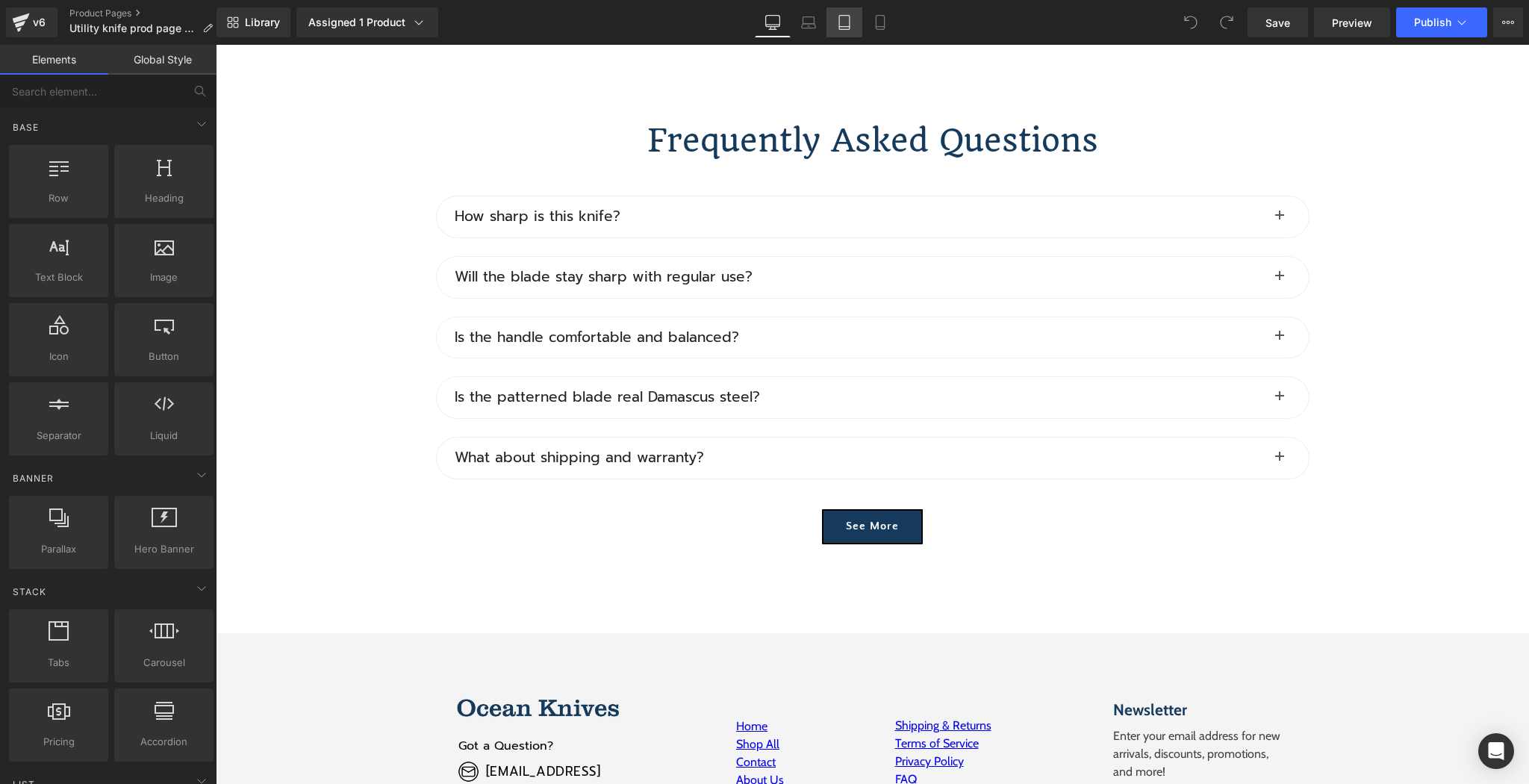
click at [848, 22] on icon at bounding box center [844, 22] width 15 height 15
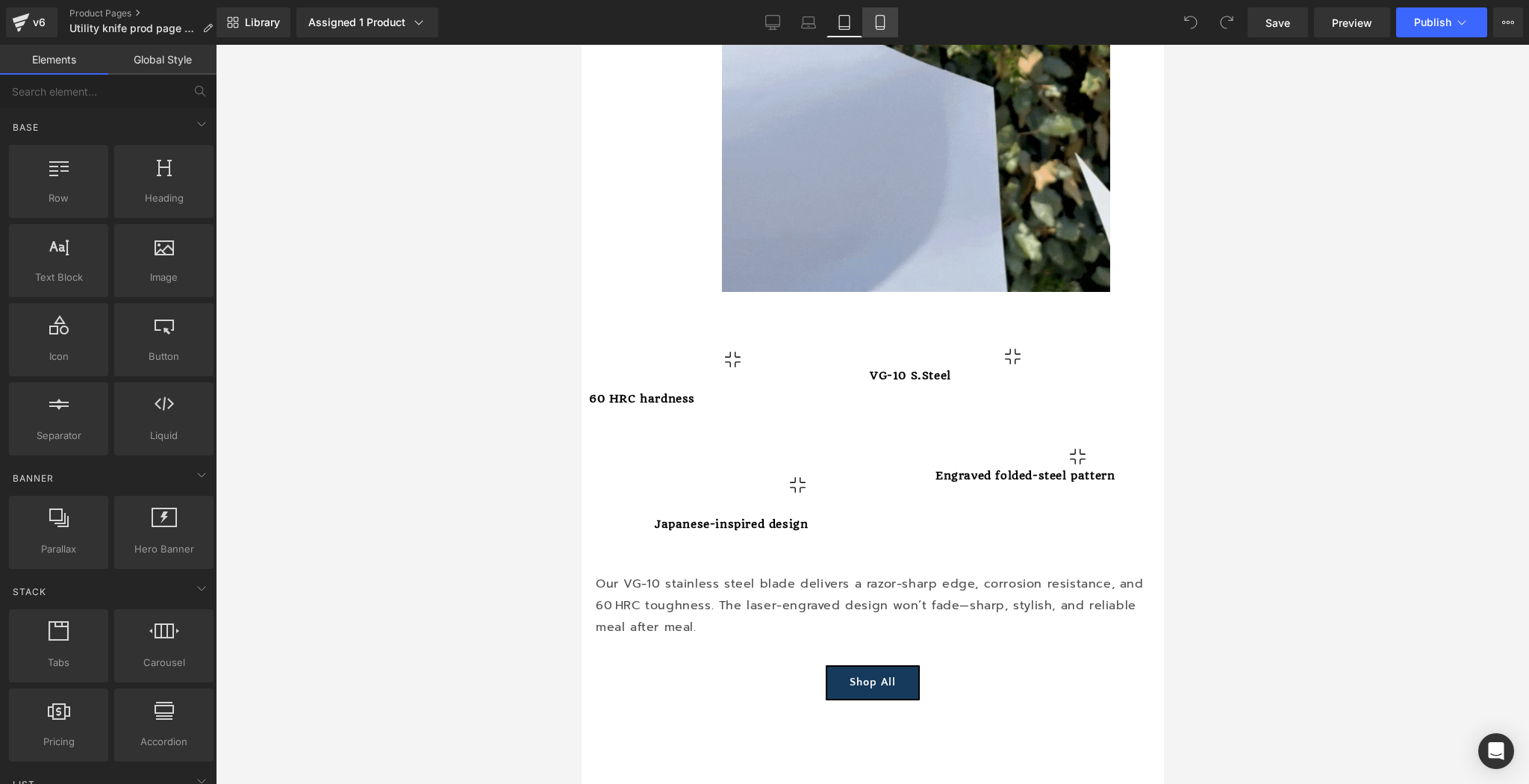
click at [880, 27] on icon at bounding box center [880, 22] width 15 height 15
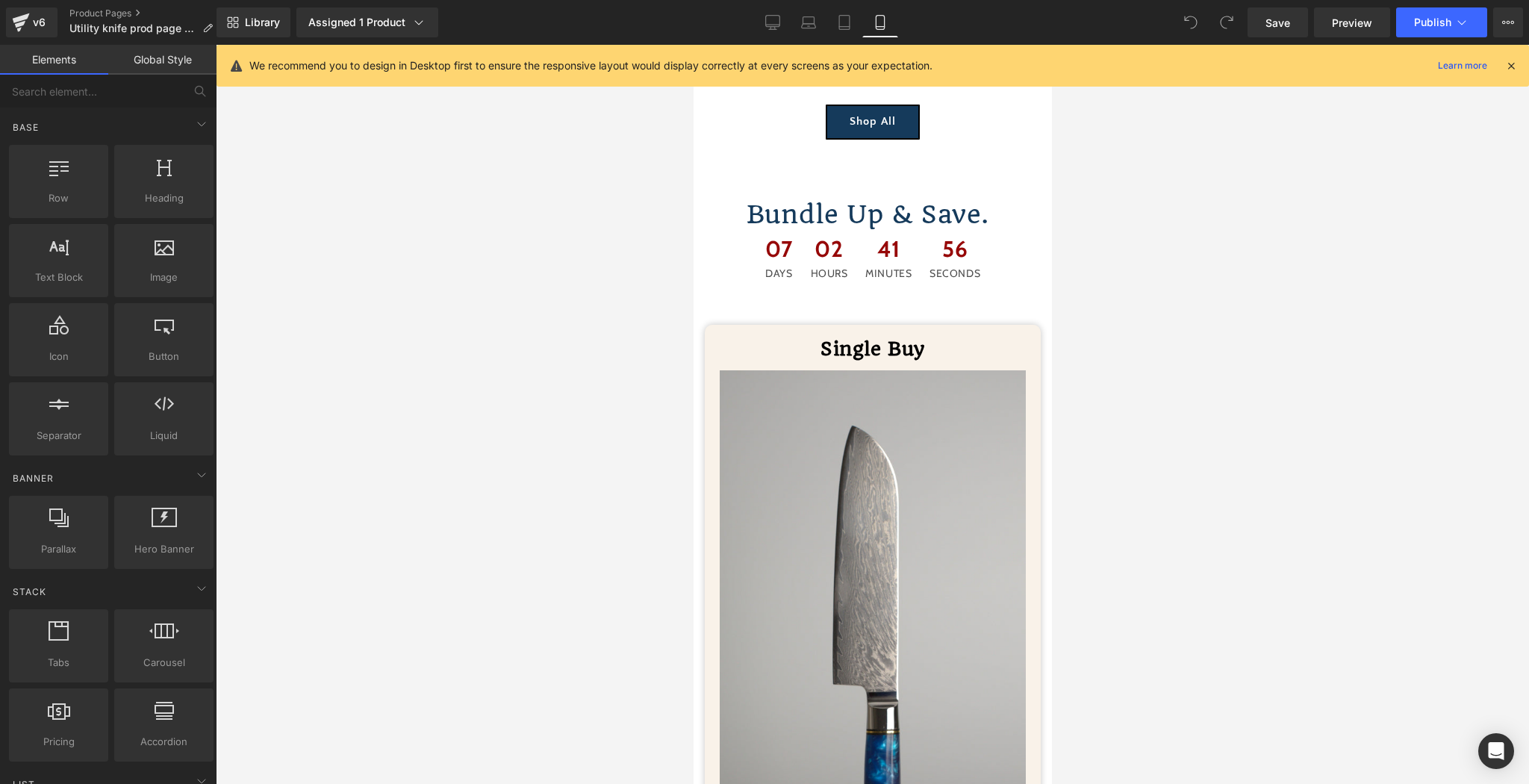
scroll to position [6577, 0]
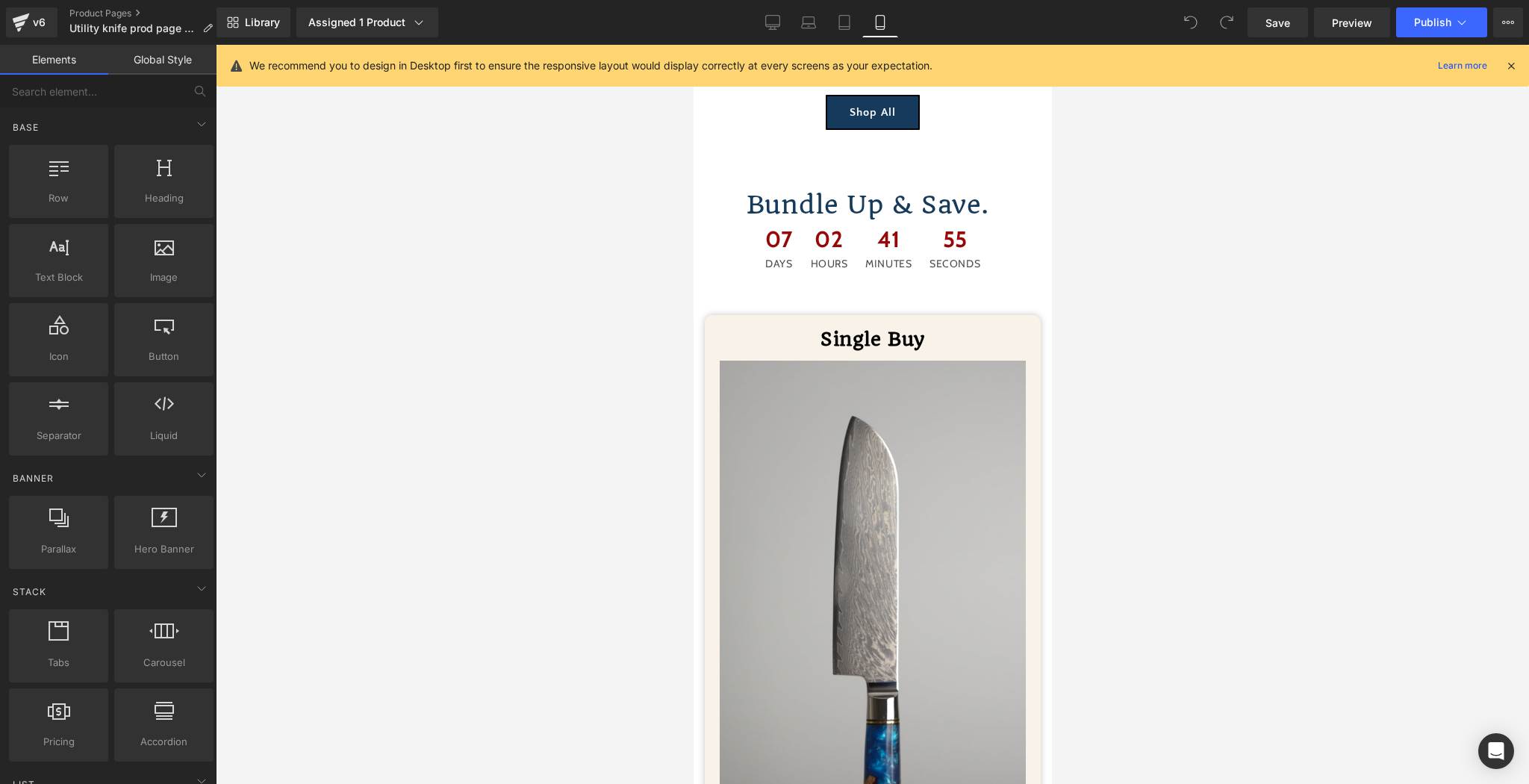
click at [1510, 62] on icon at bounding box center [1511, 65] width 14 height 14
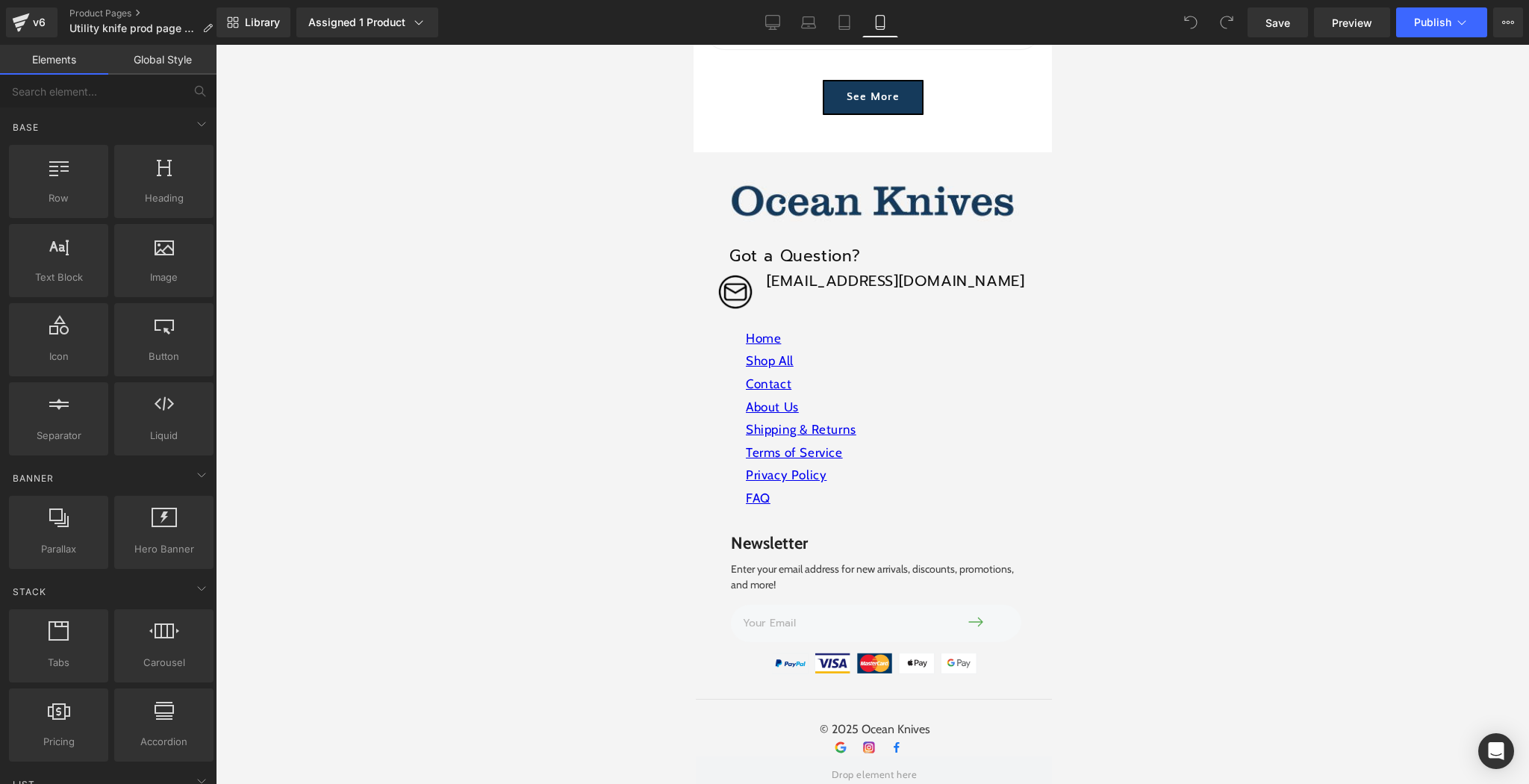
scroll to position [10688, 0]
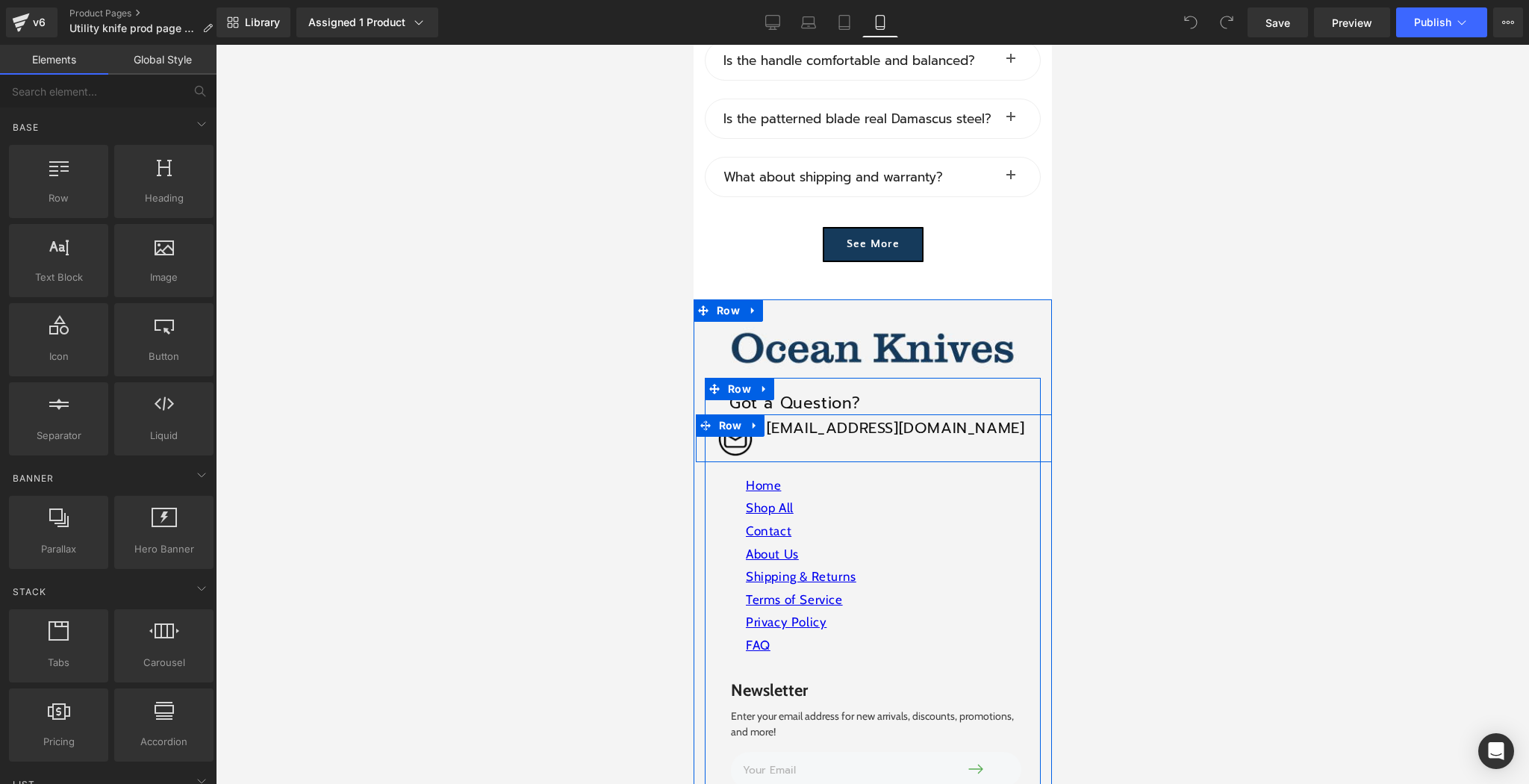
click at [813, 435] on div "Image" at bounding box center [784, 449] width 179 height 28
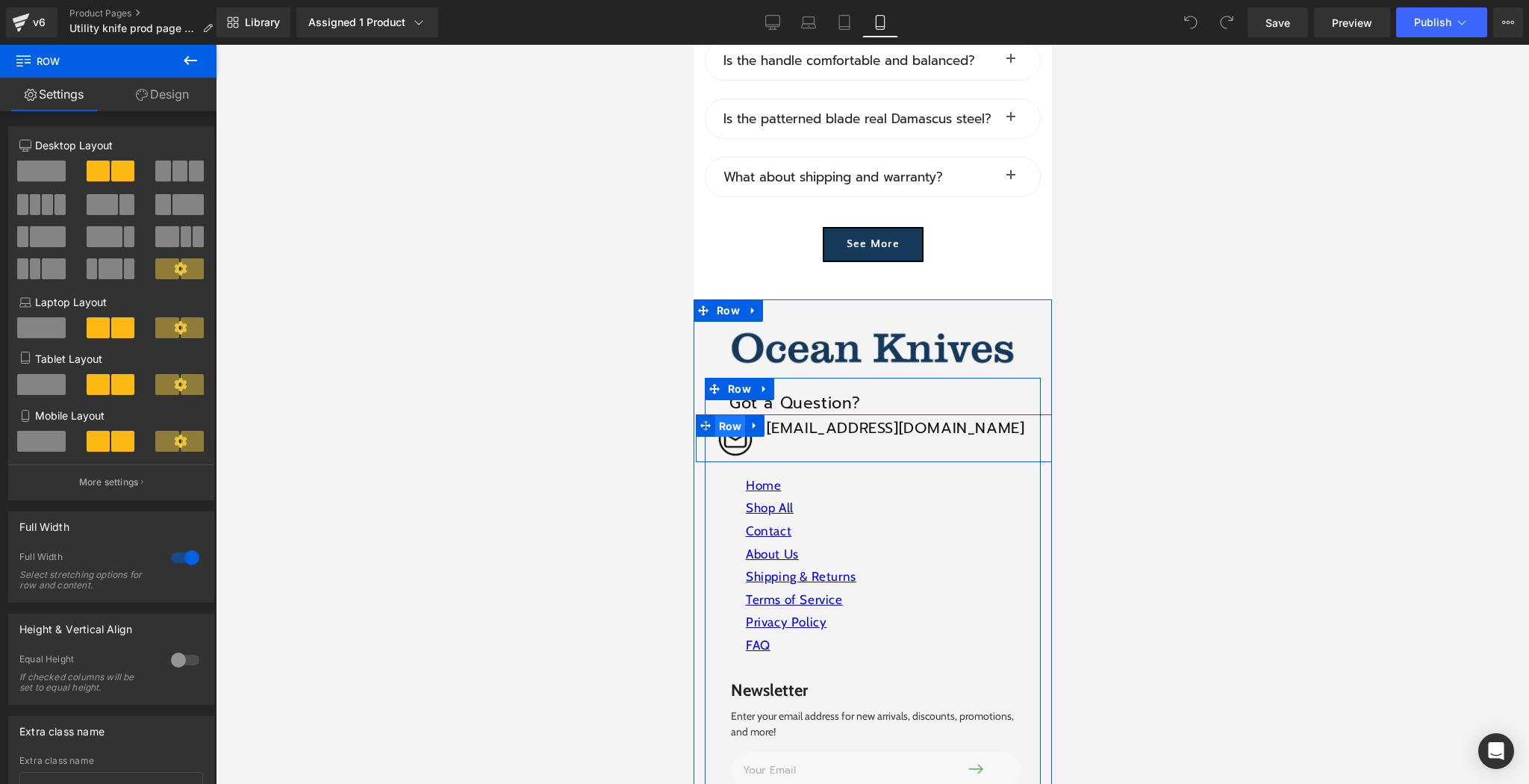
click at [719, 415] on span "Row" at bounding box center [729, 426] width 30 height 22
click at [725, 415] on span "Row" at bounding box center [729, 426] width 30 height 22
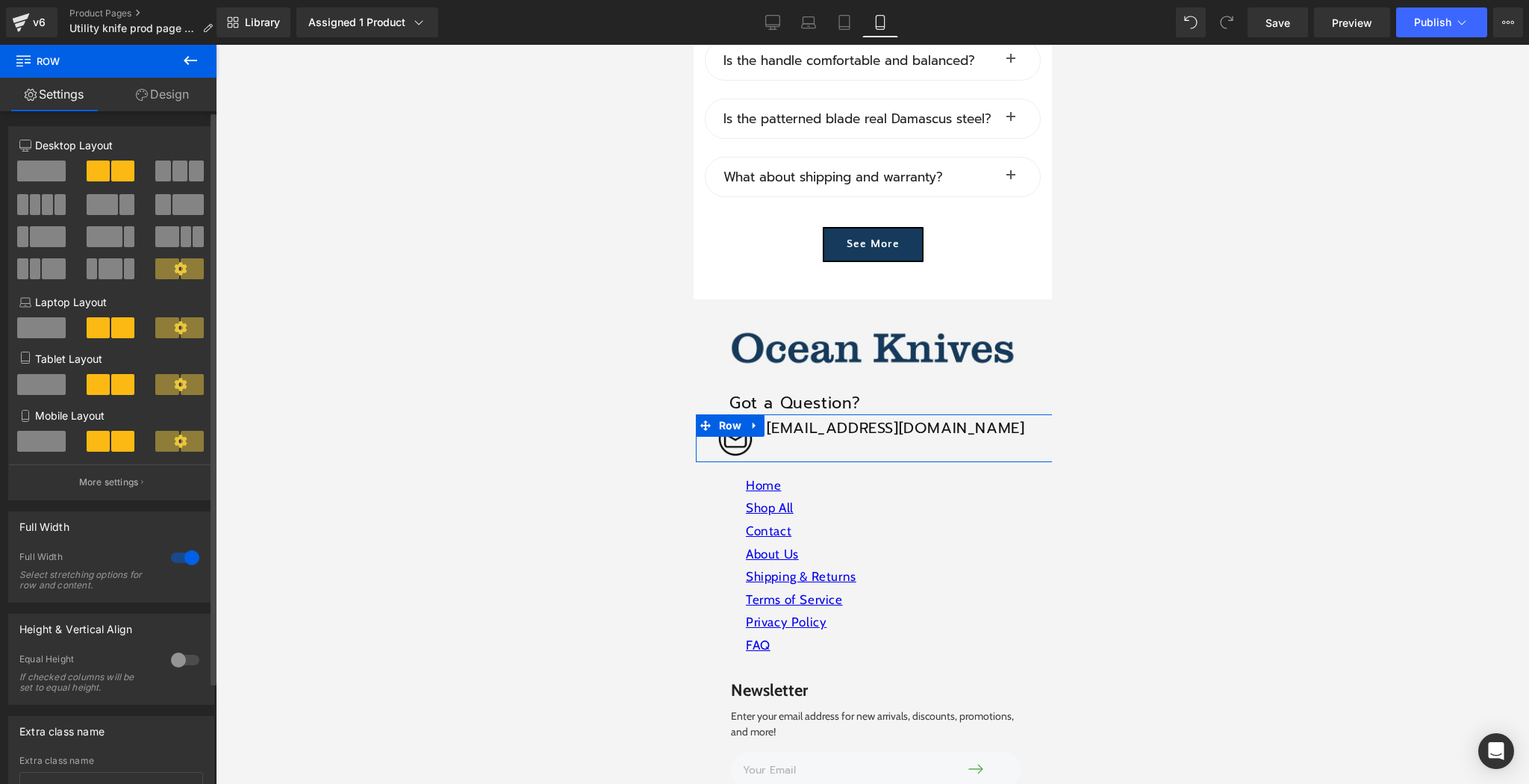
click at [174, 660] on div at bounding box center [185, 660] width 36 height 24
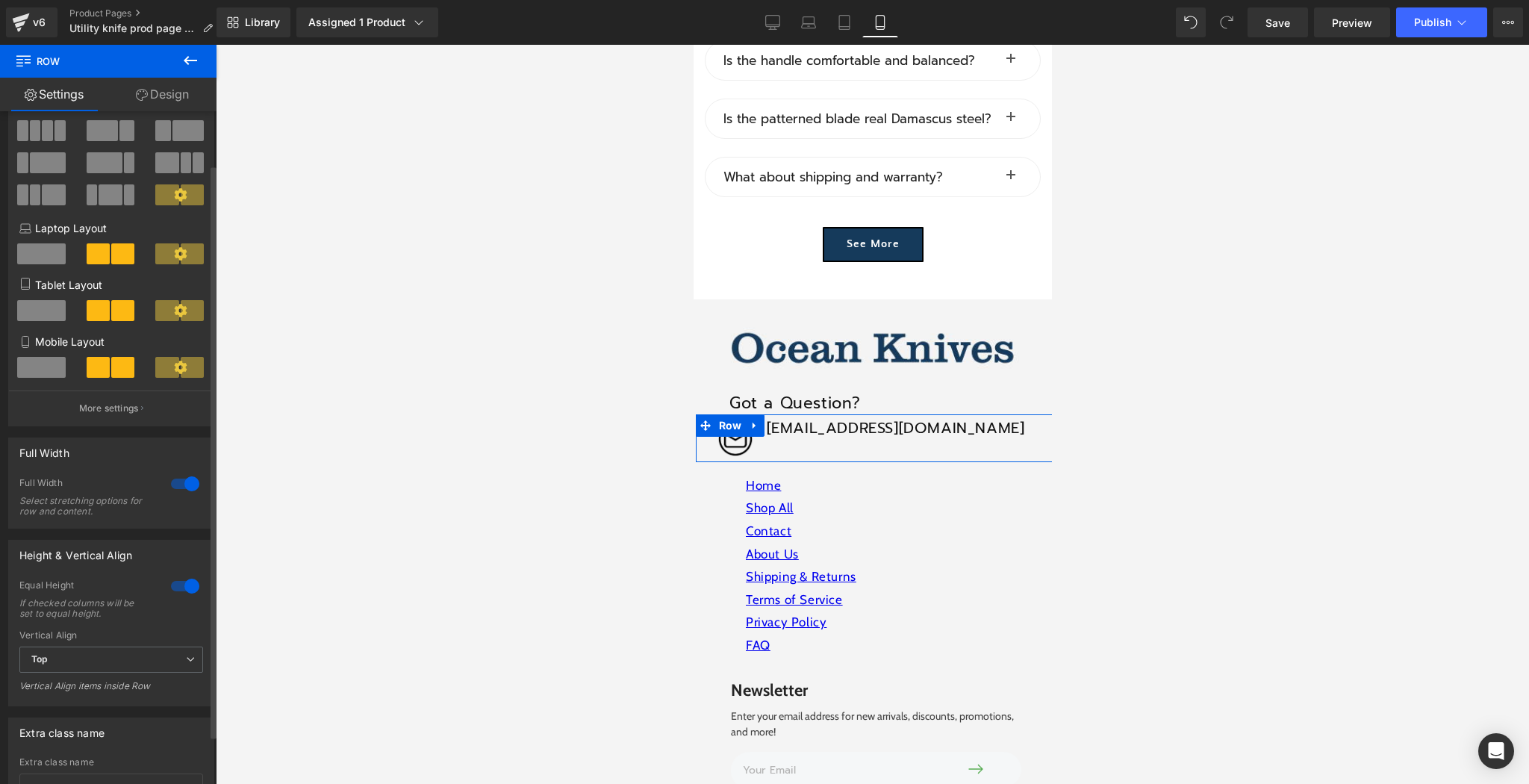
scroll to position [179, 0]
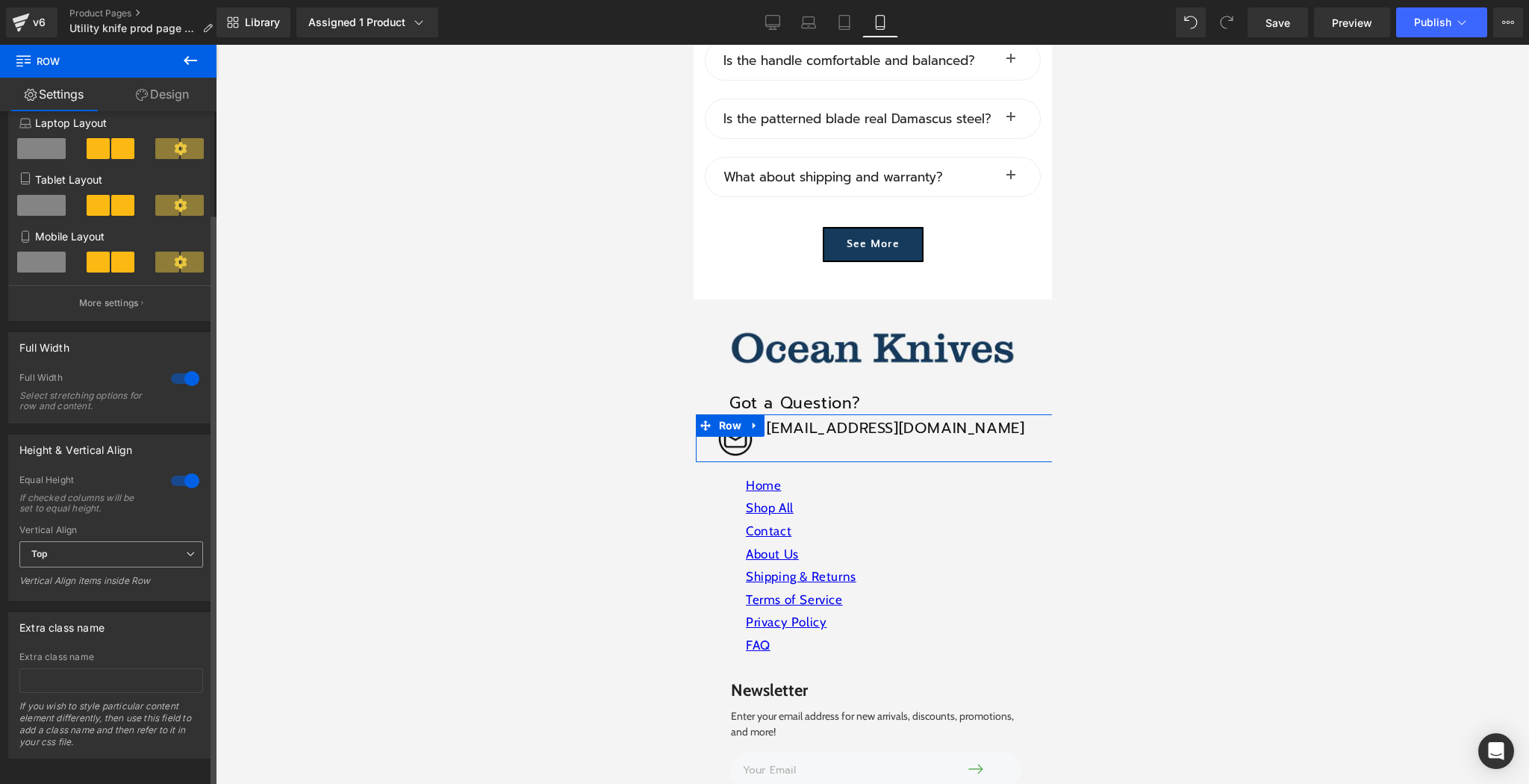
click at [120, 566] on span "Top" at bounding box center [111, 554] width 184 height 26
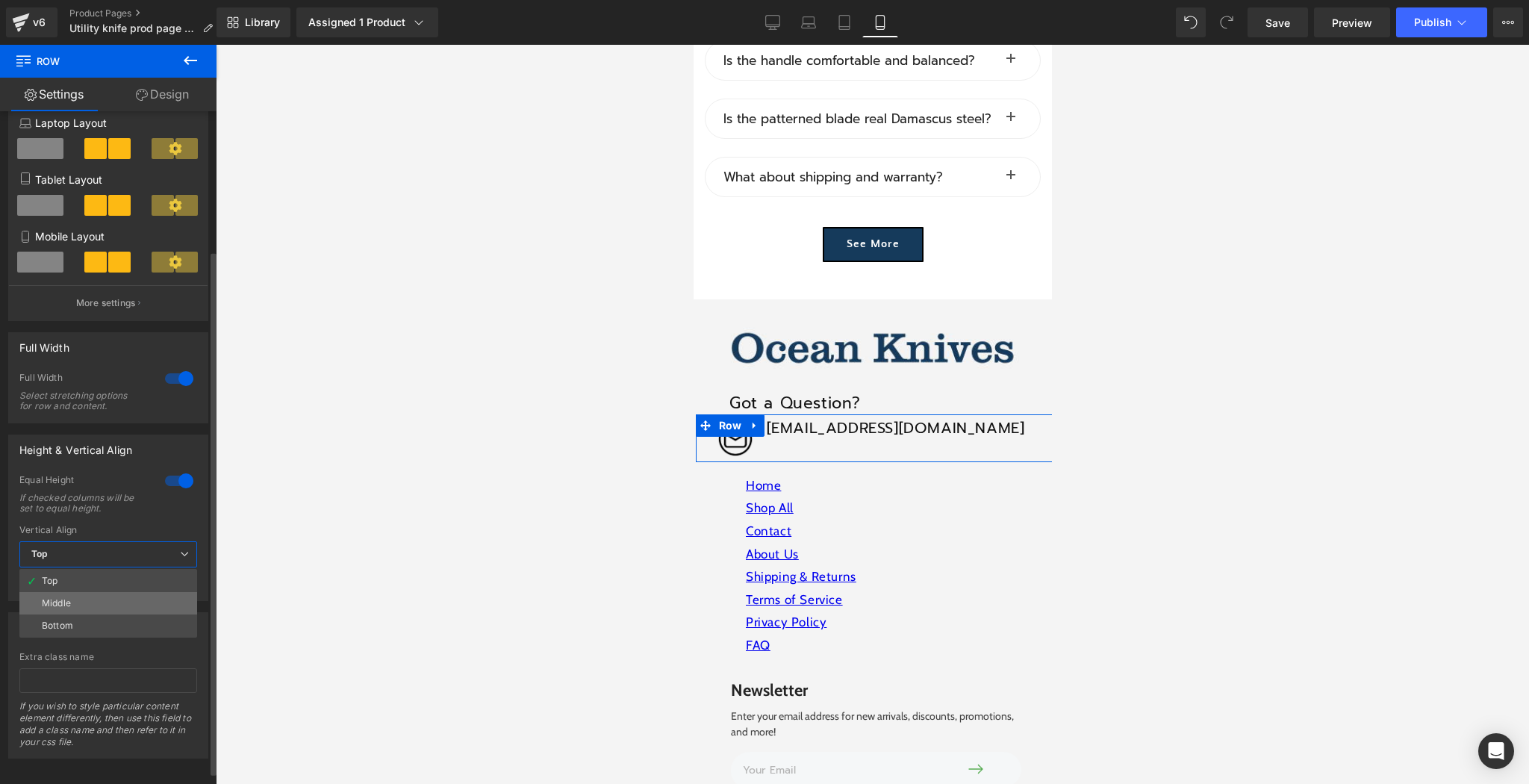
click at [114, 602] on li "Middle" at bounding box center [108, 603] width 177 height 22
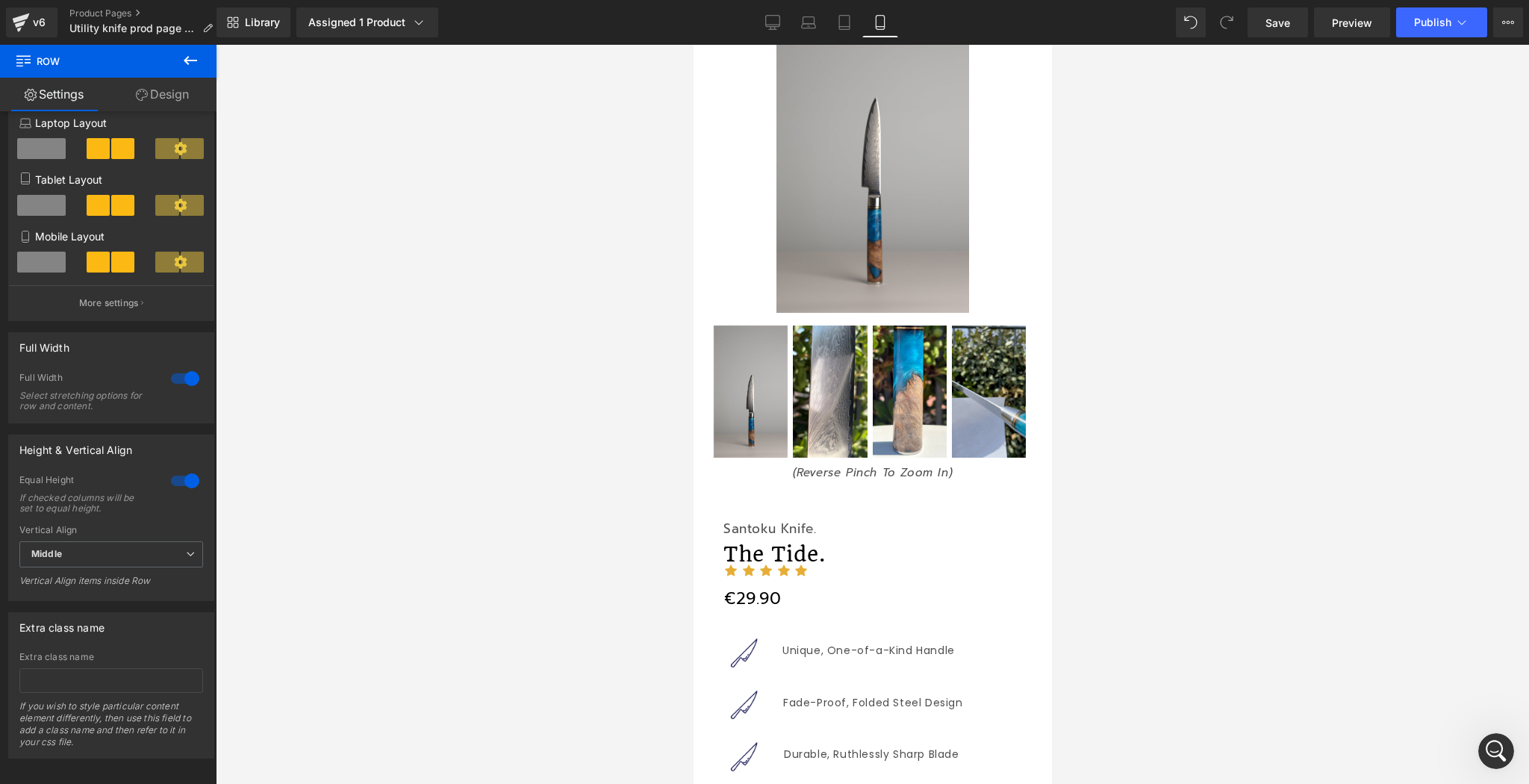
scroll to position [0, 0]
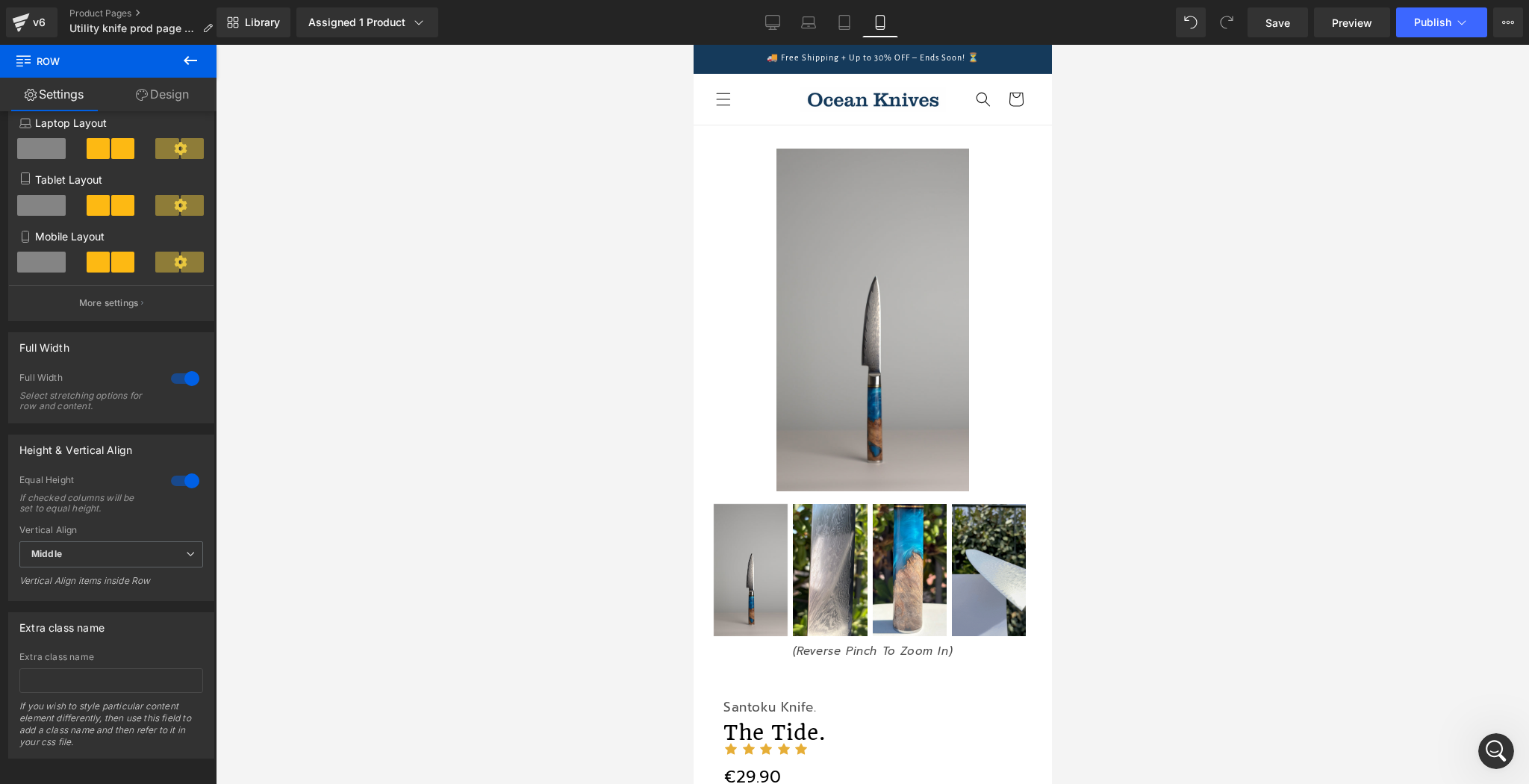
drag, startPoint x: 1044, startPoint y: 713, endPoint x: 1654, endPoint y: 84, distance: 876.2
click at [784, 12] on link "Desktop" at bounding box center [772, 22] width 36 height 29
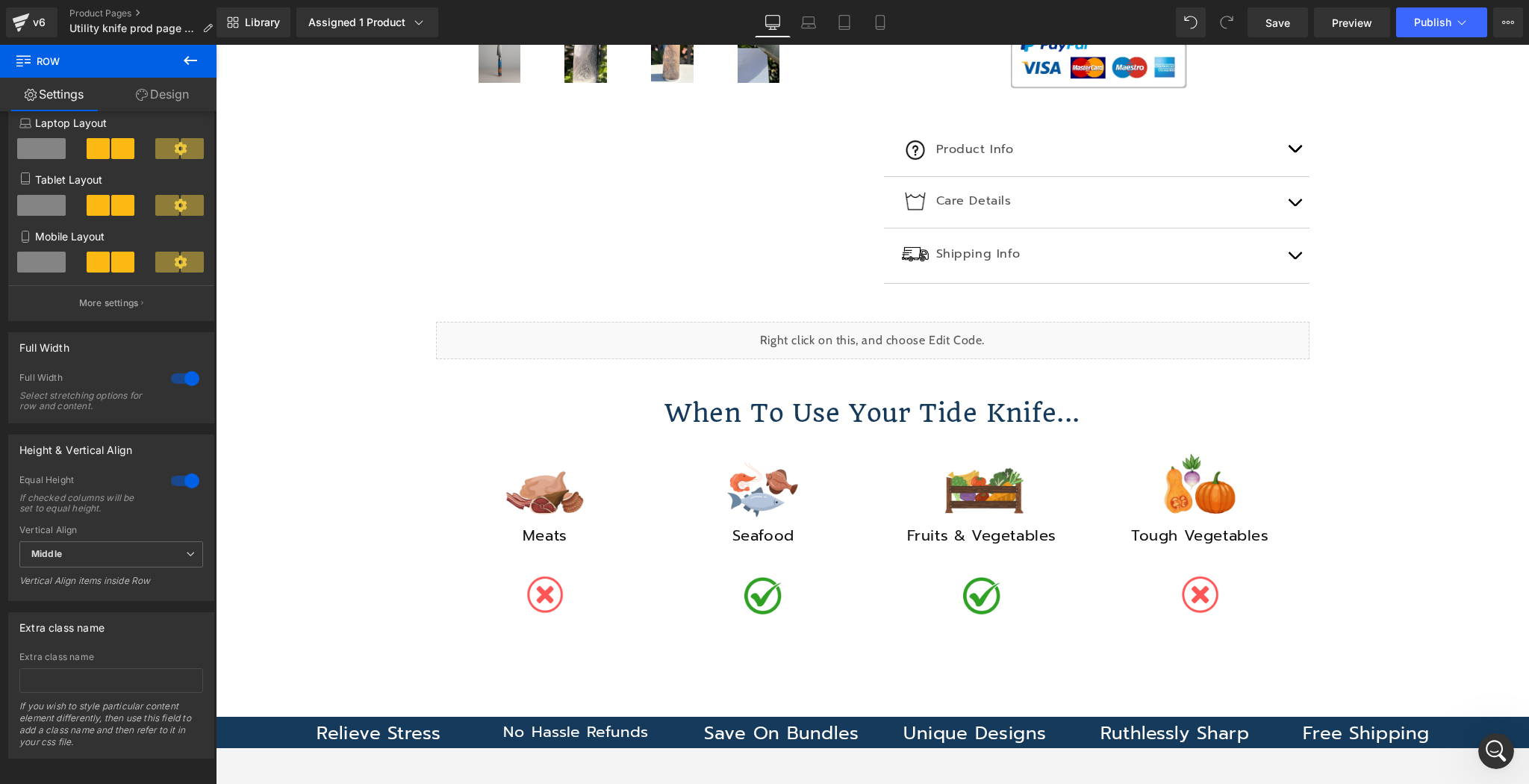
scroll to position [586, 0]
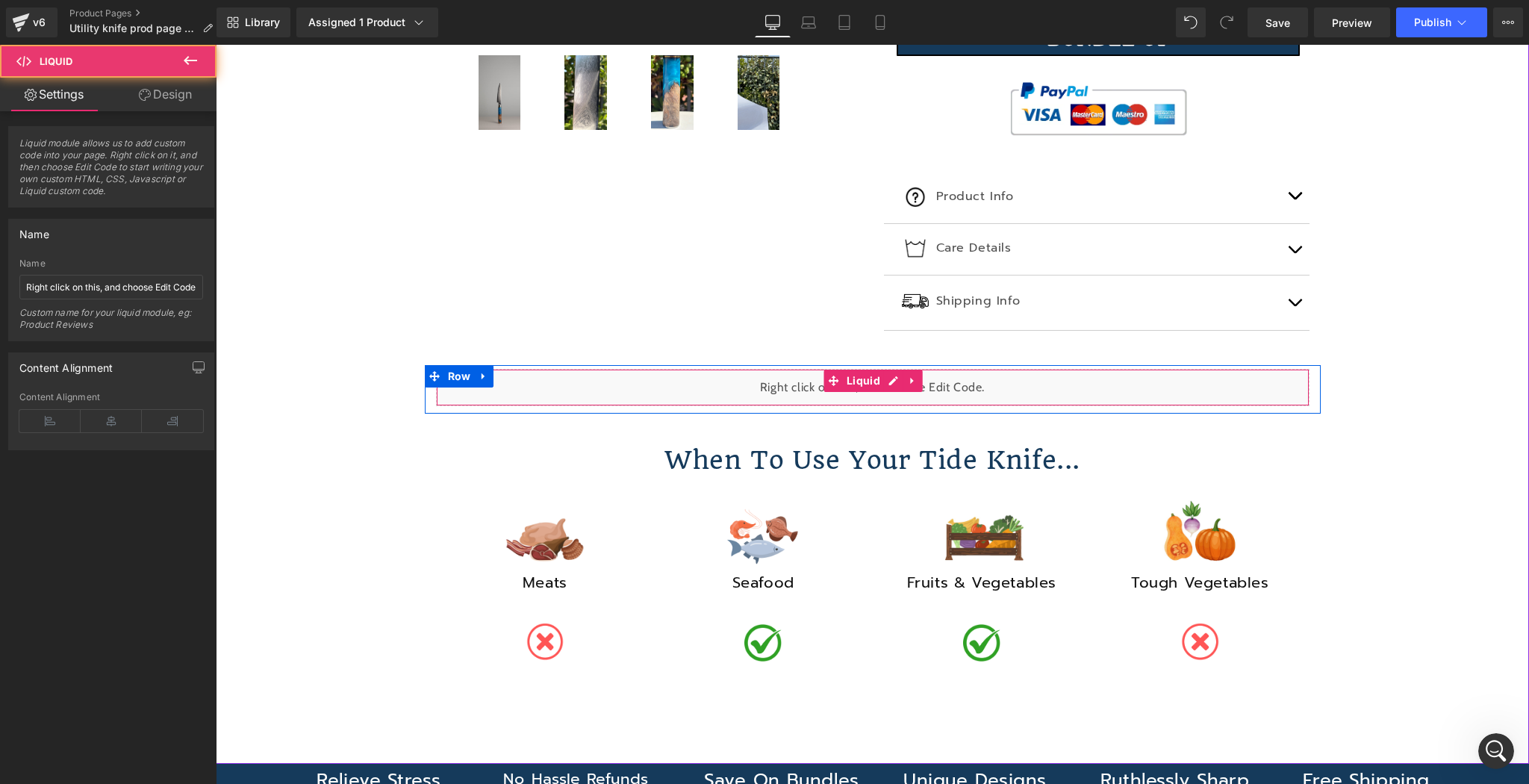
click at [889, 392] on div "Liquid" at bounding box center [873, 387] width 873 height 38
click at [850, 373] on span "Liquid" at bounding box center [863, 381] width 41 height 22
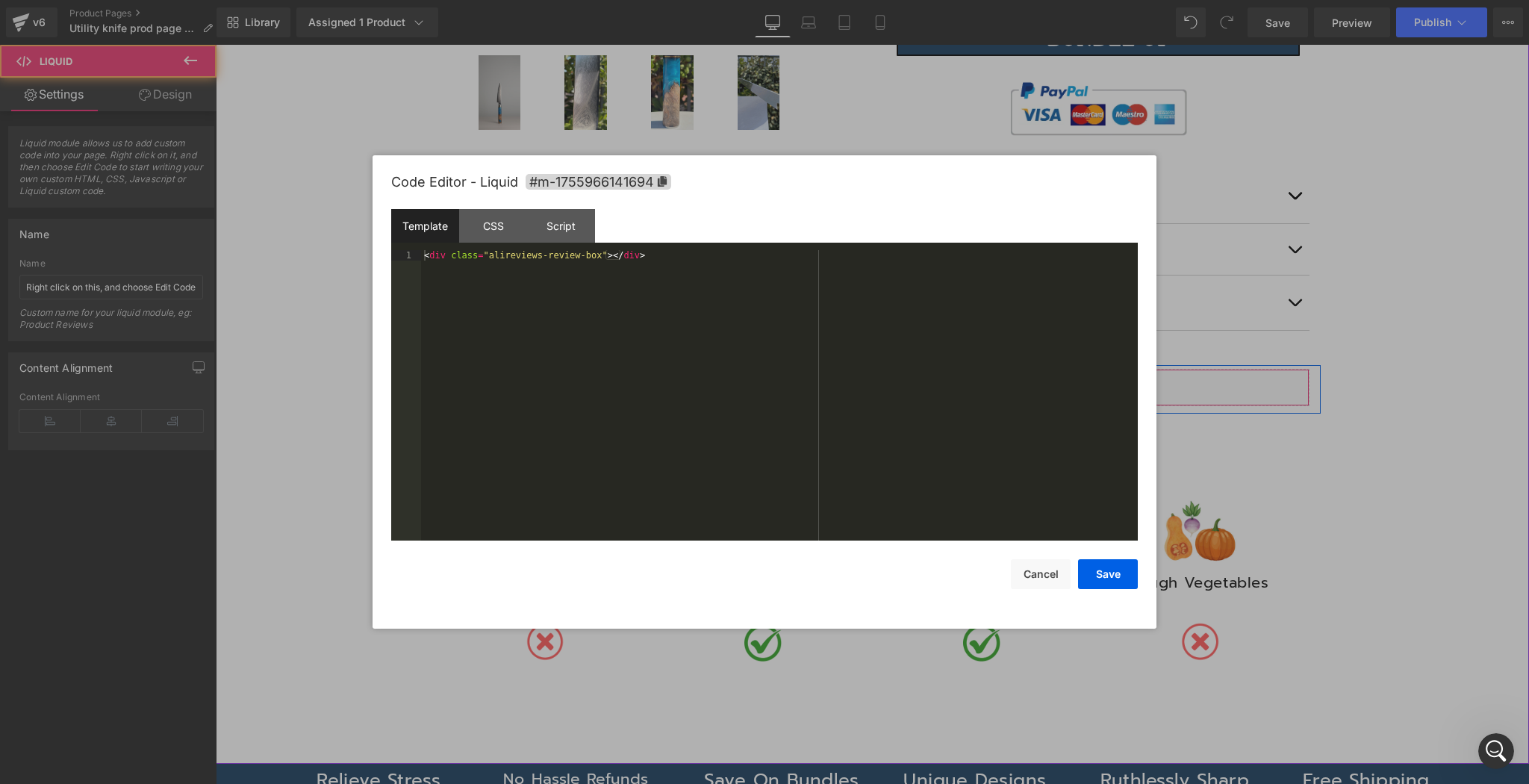
click at [887, 375] on div "Liquid" at bounding box center [873, 387] width 873 height 38
click at [505, 227] on div "CSS" at bounding box center [493, 225] width 68 height 34
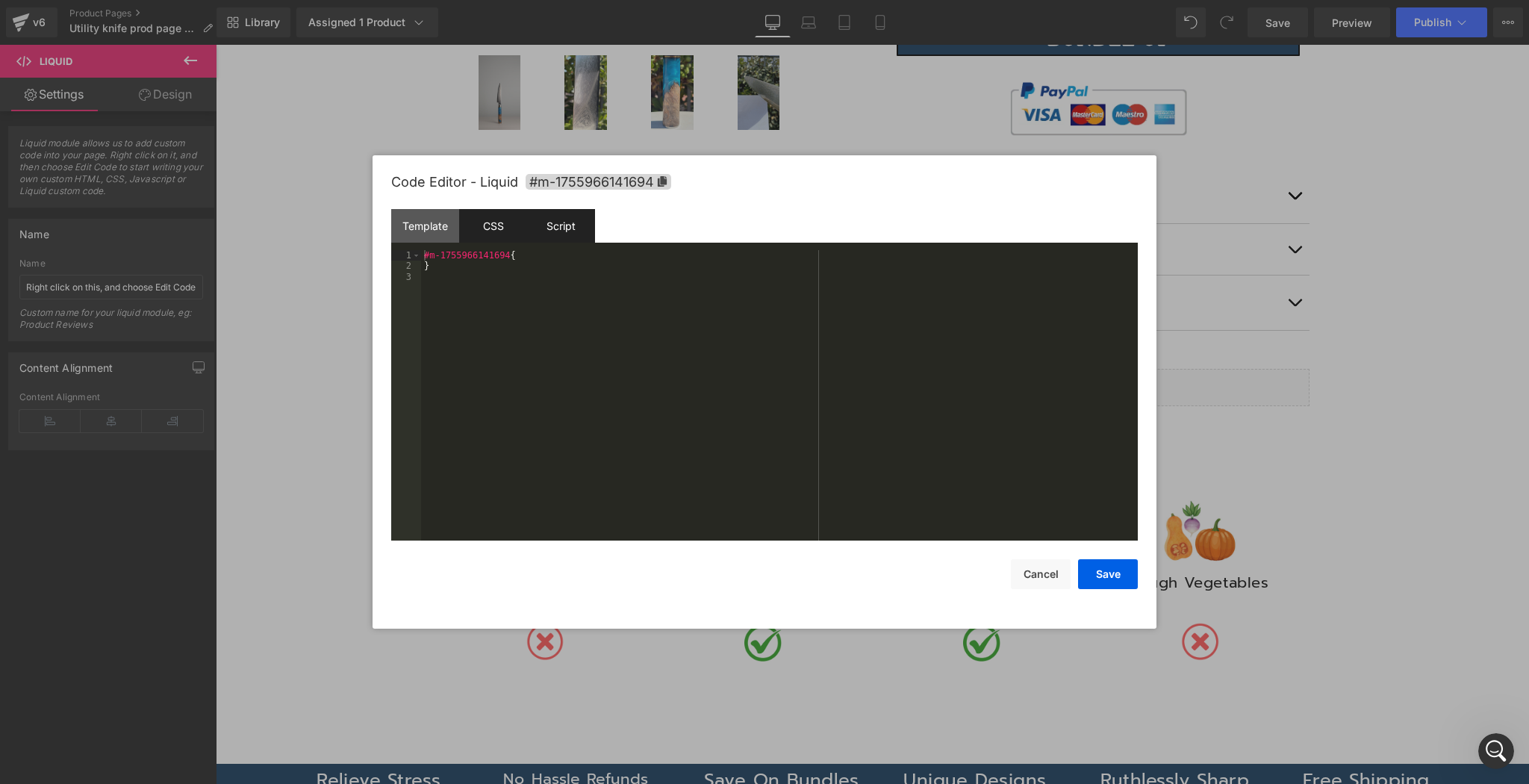
click at [570, 225] on div "Script" at bounding box center [561, 225] width 68 height 34
click at [502, 221] on div "CSS" at bounding box center [493, 225] width 68 height 34
click at [439, 217] on div "Template" at bounding box center [426, 225] width 68 height 34
click at [1039, 578] on button "Cancel" at bounding box center [1041, 574] width 60 height 29
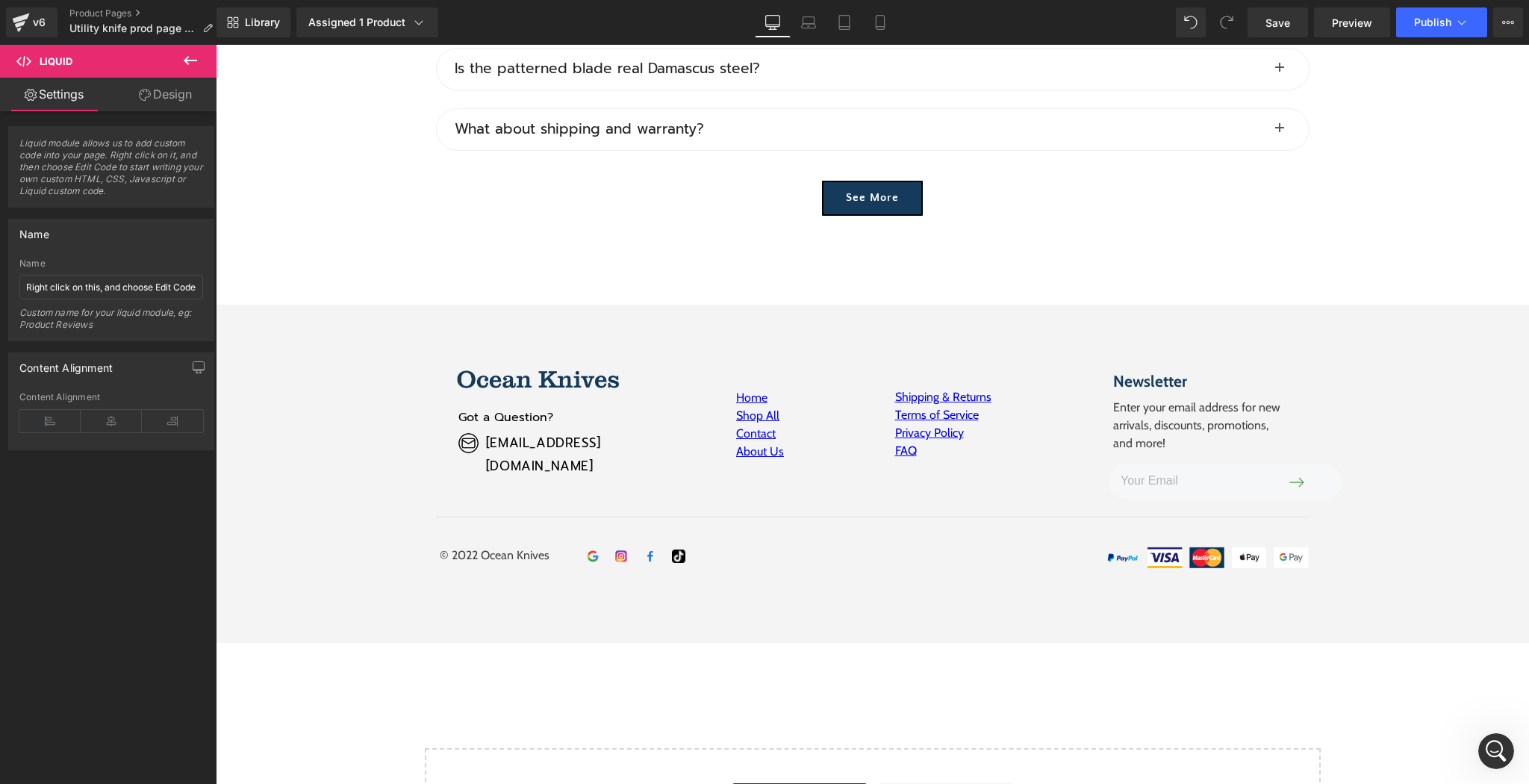
scroll to position [7357, 0]
